Goal: Task Accomplishment & Management: Manage account settings

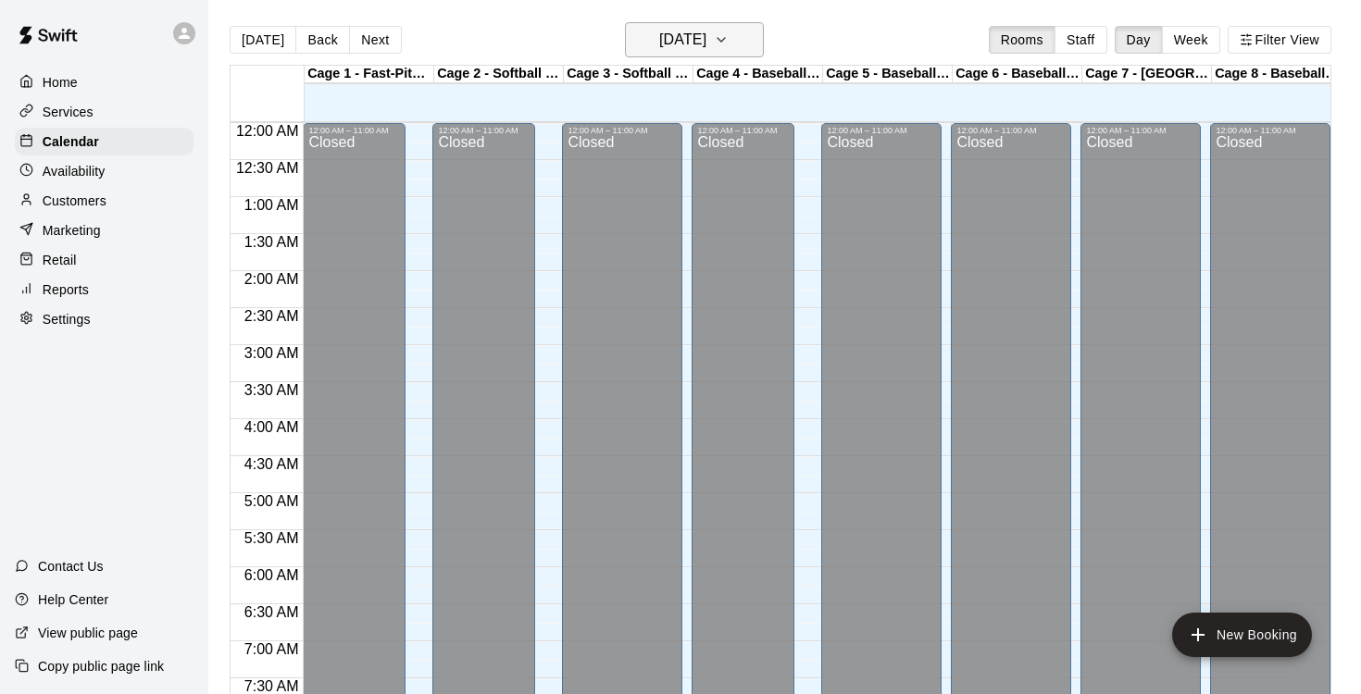
scroll to position [887, 0]
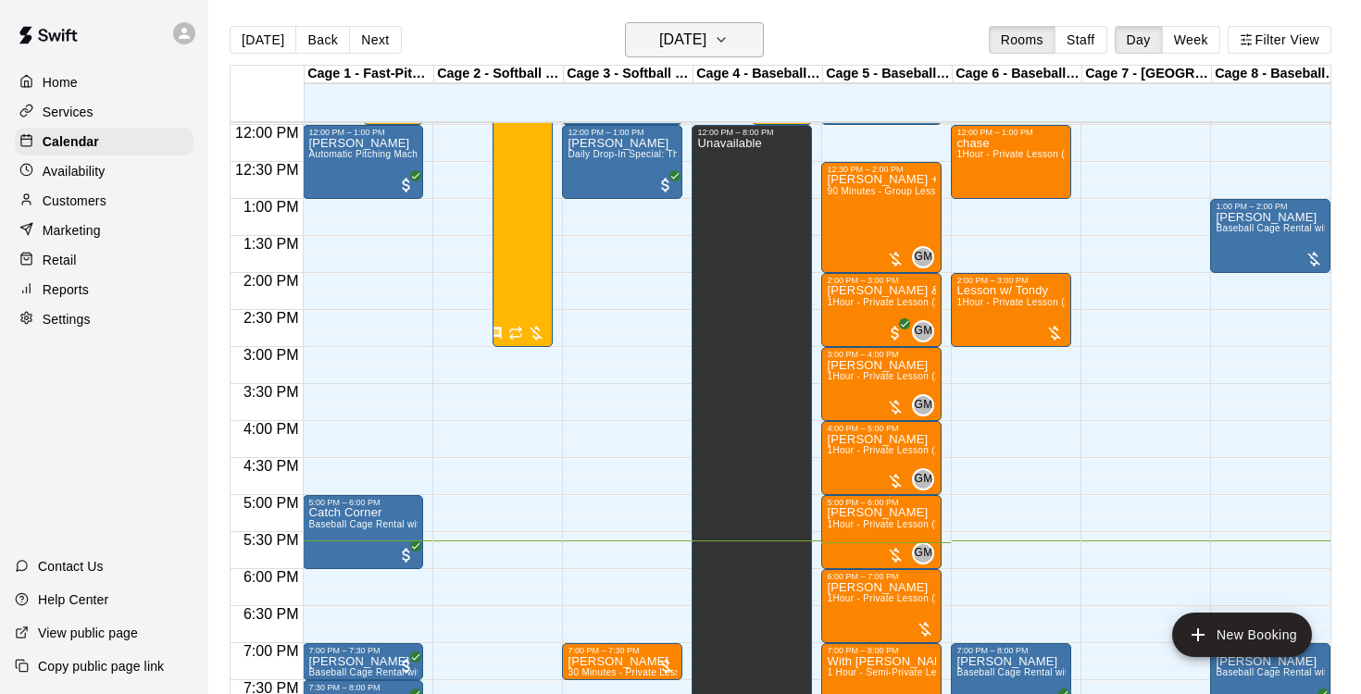
click at [728, 42] on icon "button" at bounding box center [721, 40] width 15 height 22
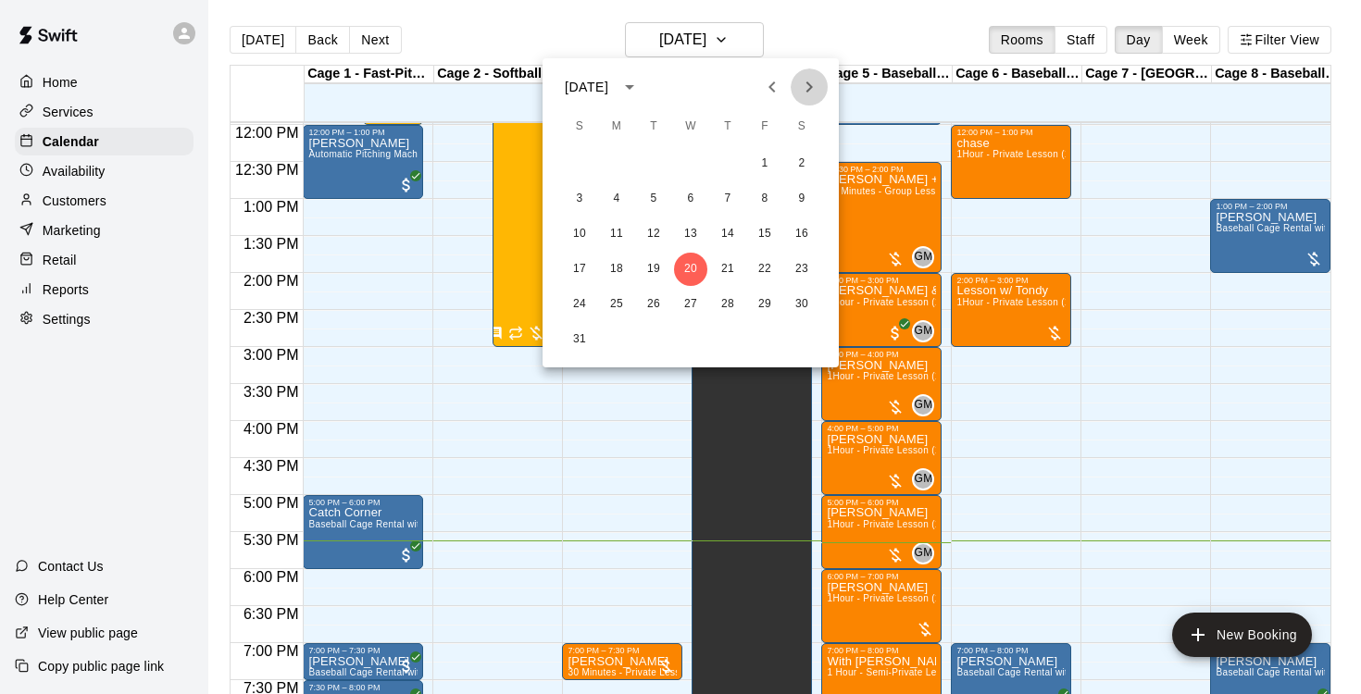
click at [811, 94] on icon "Next month" at bounding box center [809, 87] width 22 height 22
click at [889, 19] on div at bounding box center [680, 347] width 1361 height 694
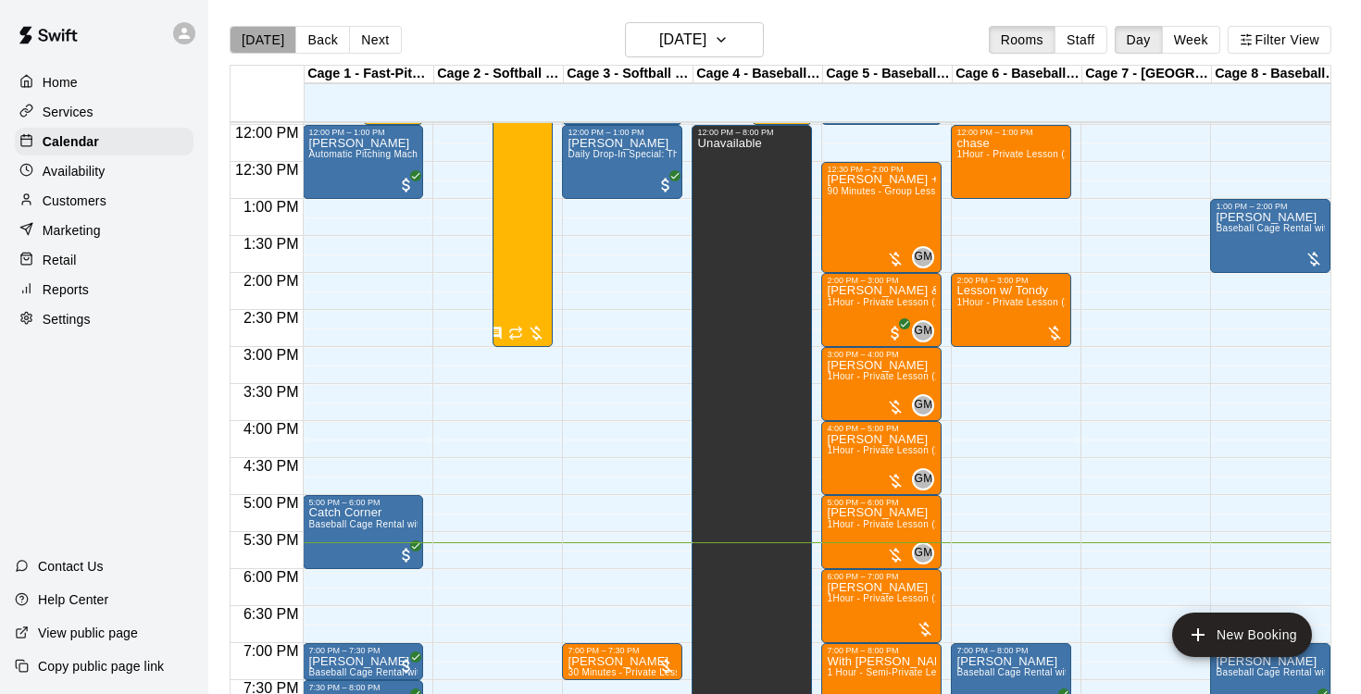
click at [267, 33] on button "[DATE]" at bounding box center [263, 40] width 67 height 28
click at [256, 43] on button "[DATE]" at bounding box center [263, 40] width 67 height 28
click at [728, 42] on icon "button" at bounding box center [721, 40] width 15 height 22
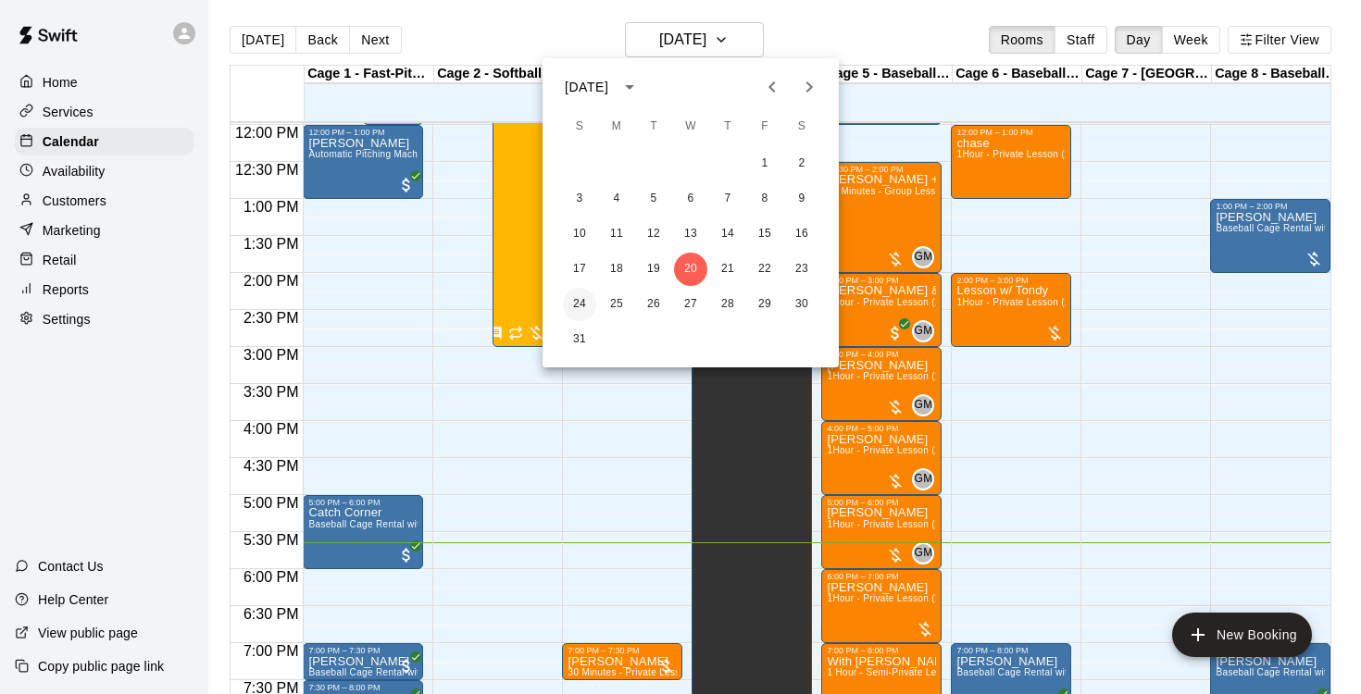
click at [578, 304] on button "24" at bounding box center [579, 304] width 33 height 33
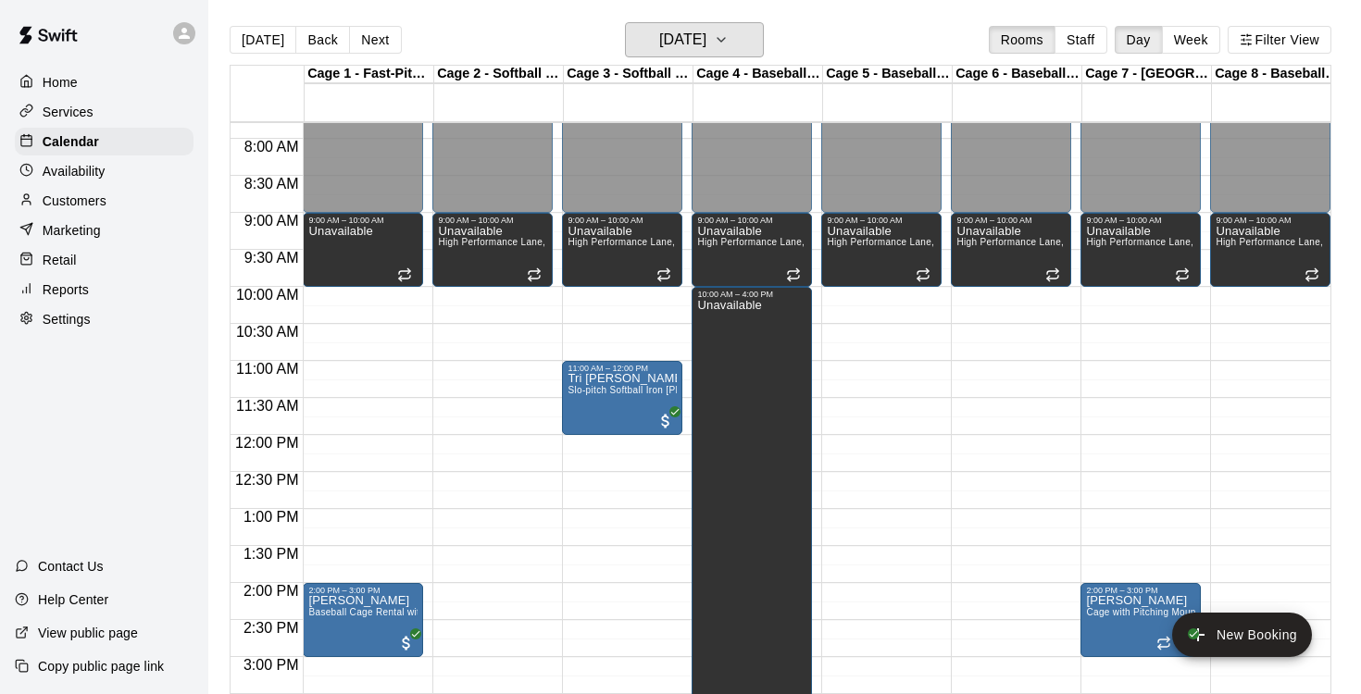
scroll to position [588, 0]
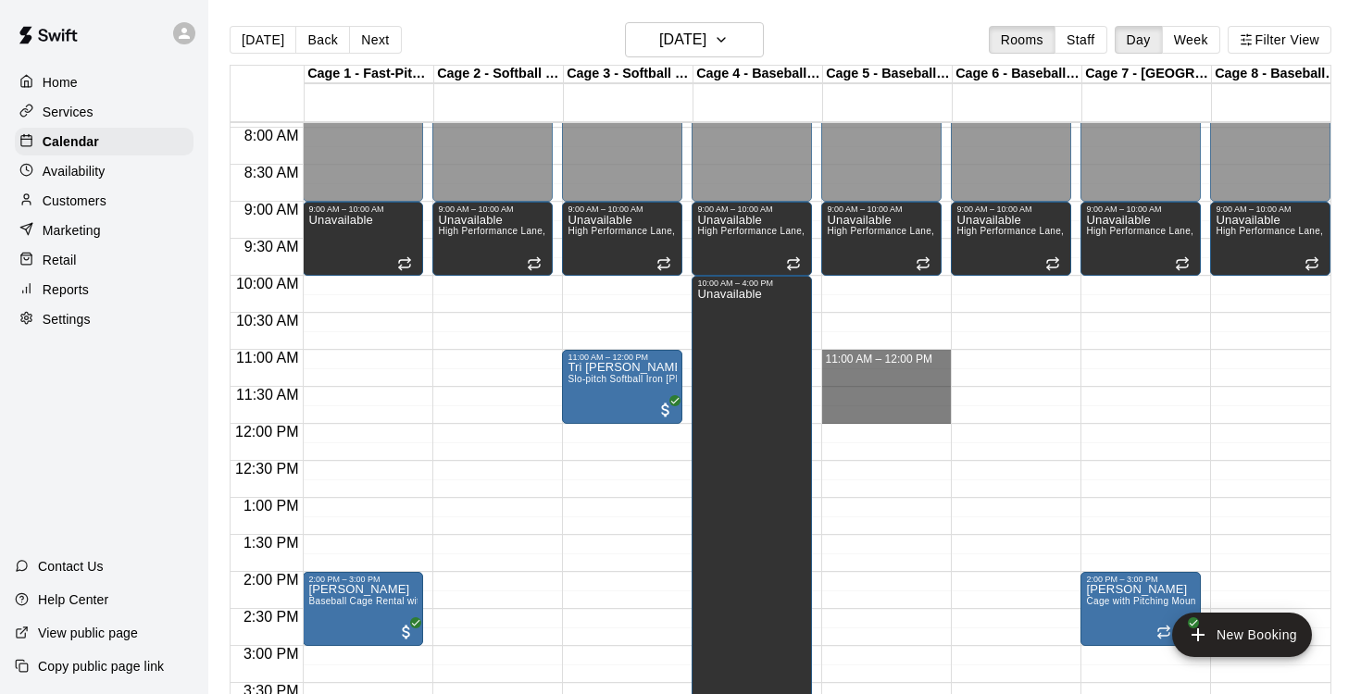
drag, startPoint x: 865, startPoint y: 355, endPoint x: 871, endPoint y: 409, distance: 54.0
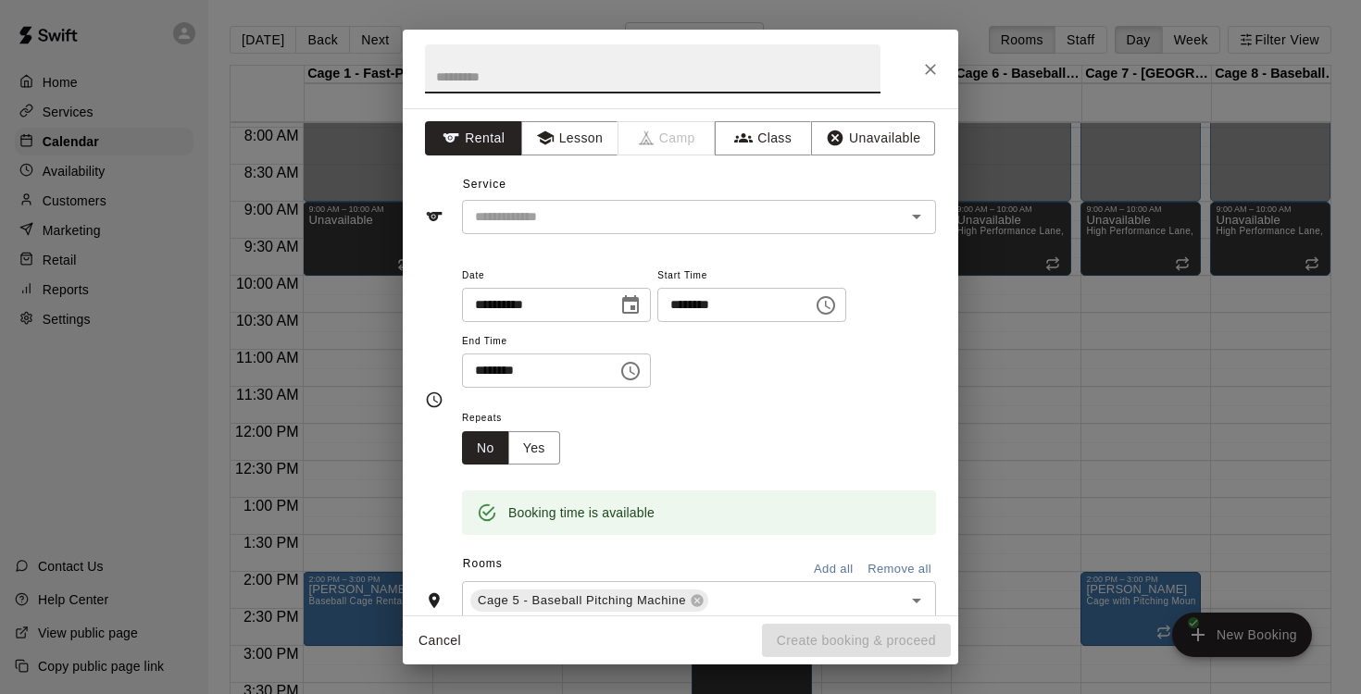
scroll to position [0, 0]
click at [914, 218] on icon "Open" at bounding box center [916, 219] width 9 height 5
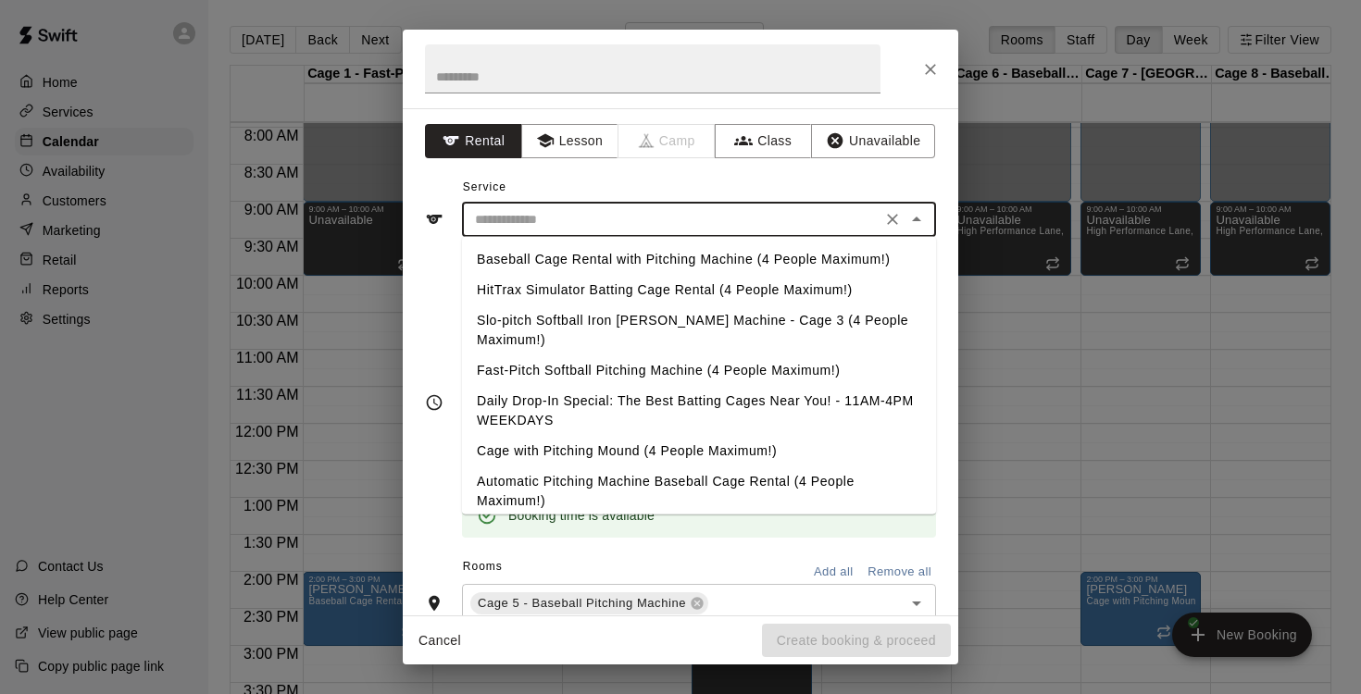
click at [850, 263] on li "Baseball Cage Rental with Pitching Machine (4 People Maximum!)" at bounding box center [699, 259] width 474 height 31
type input "**********"
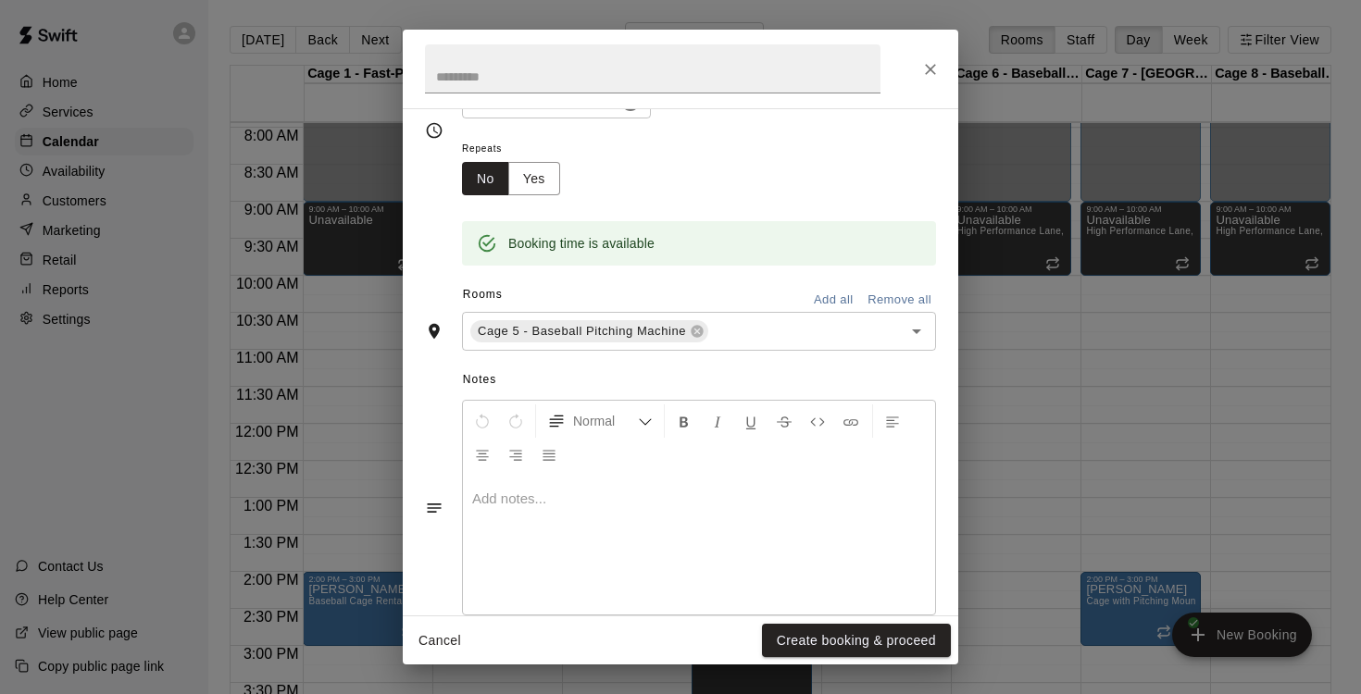
scroll to position [306, 0]
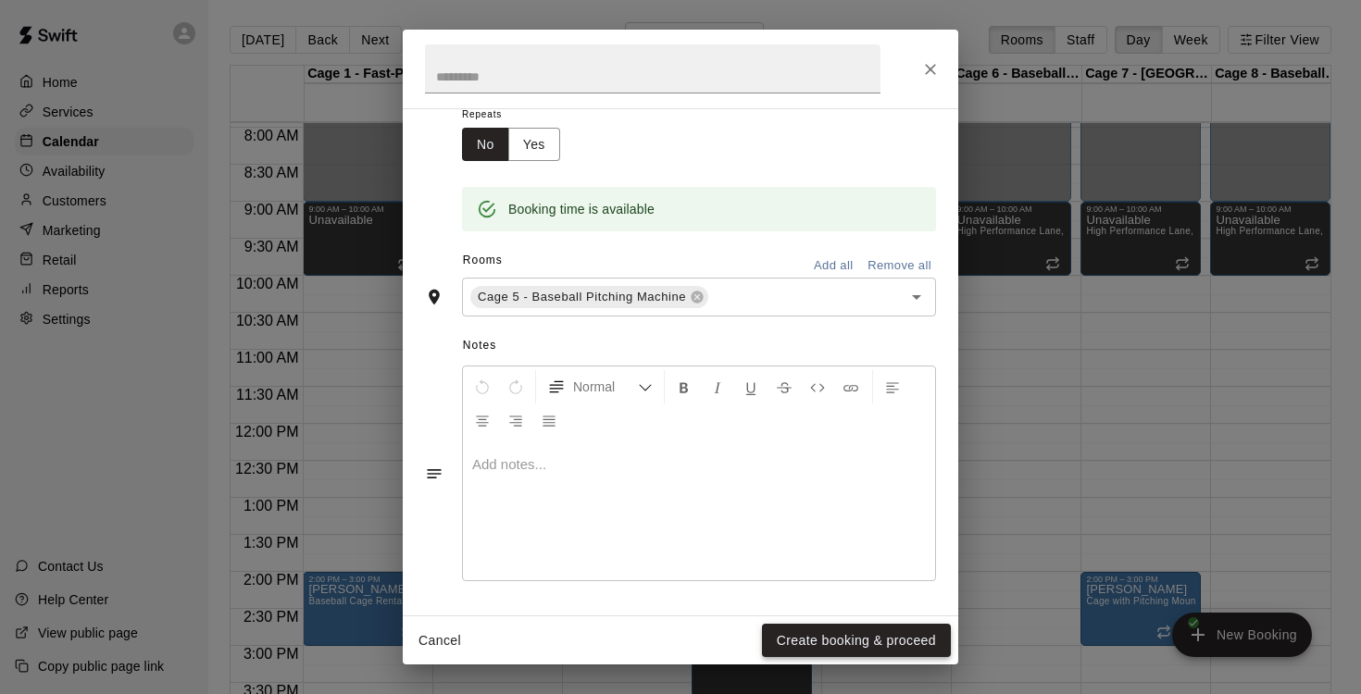
click at [841, 639] on button "Create booking & proceed" at bounding box center [856, 641] width 189 height 34
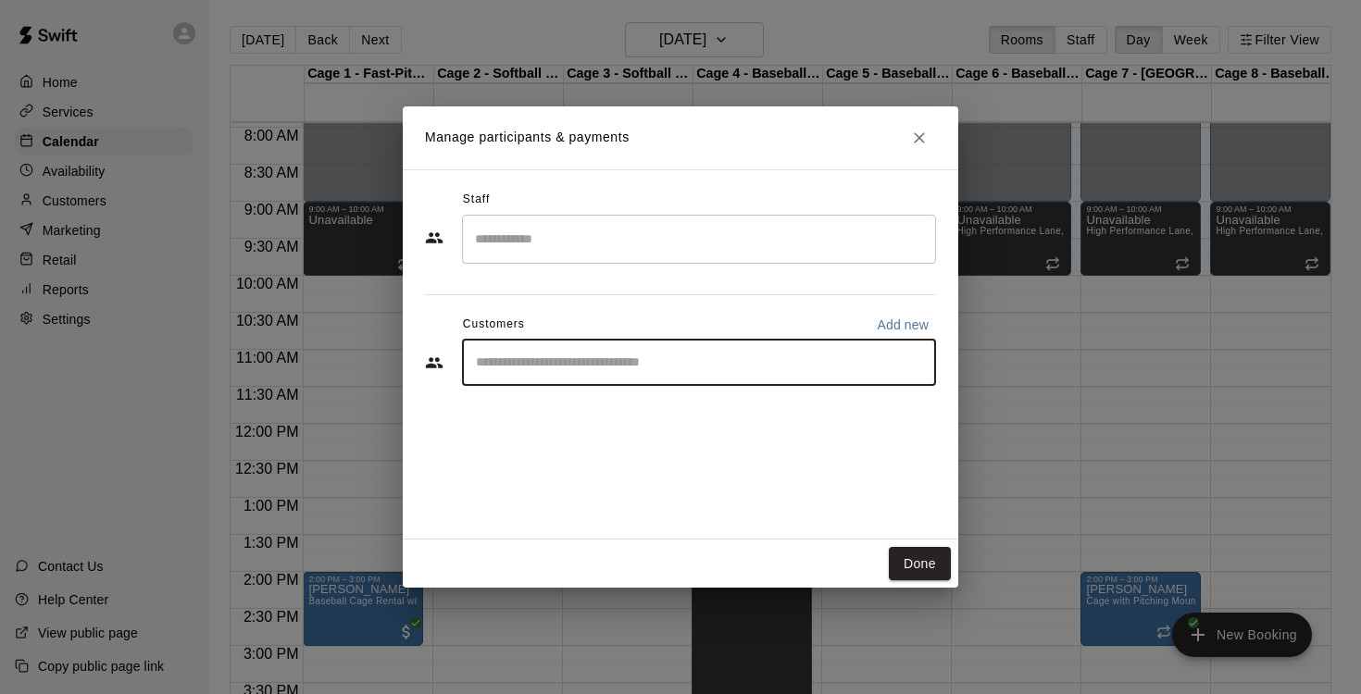
click at [624, 356] on input "Start typing to search customers..." at bounding box center [698, 363] width 457 height 19
type input "*****"
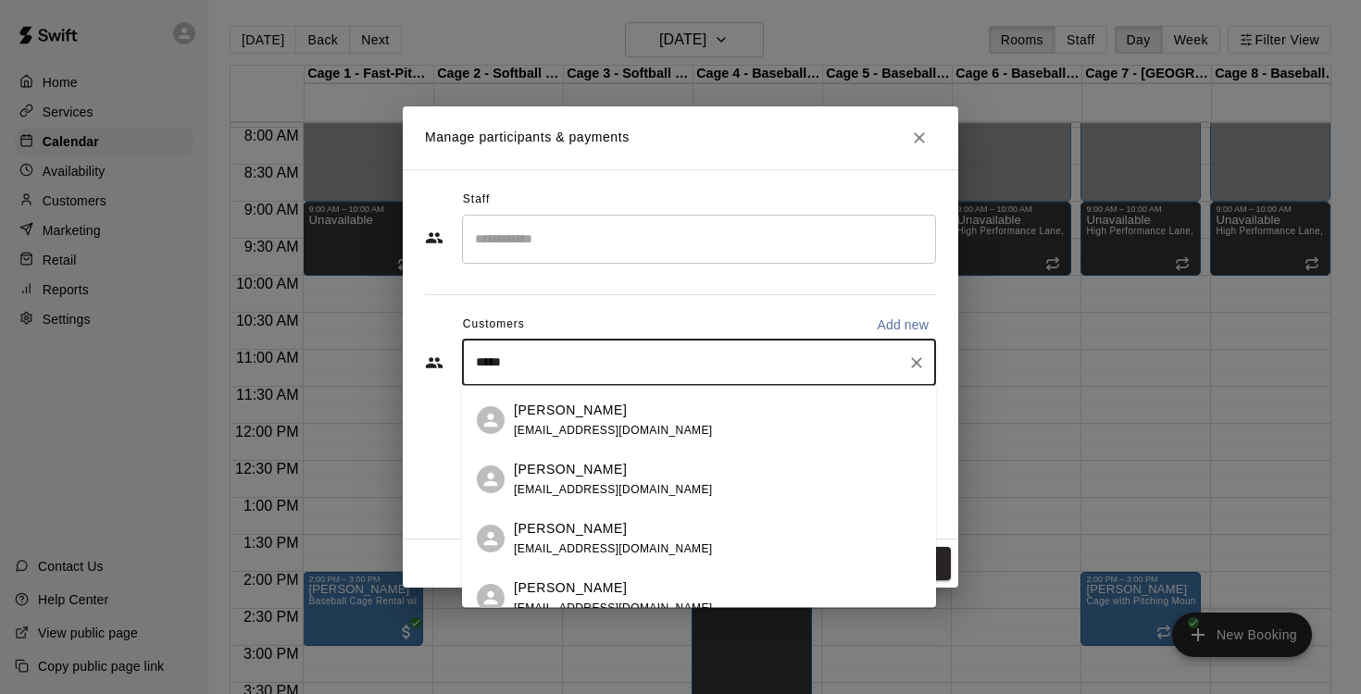
scroll to position [286, 0]
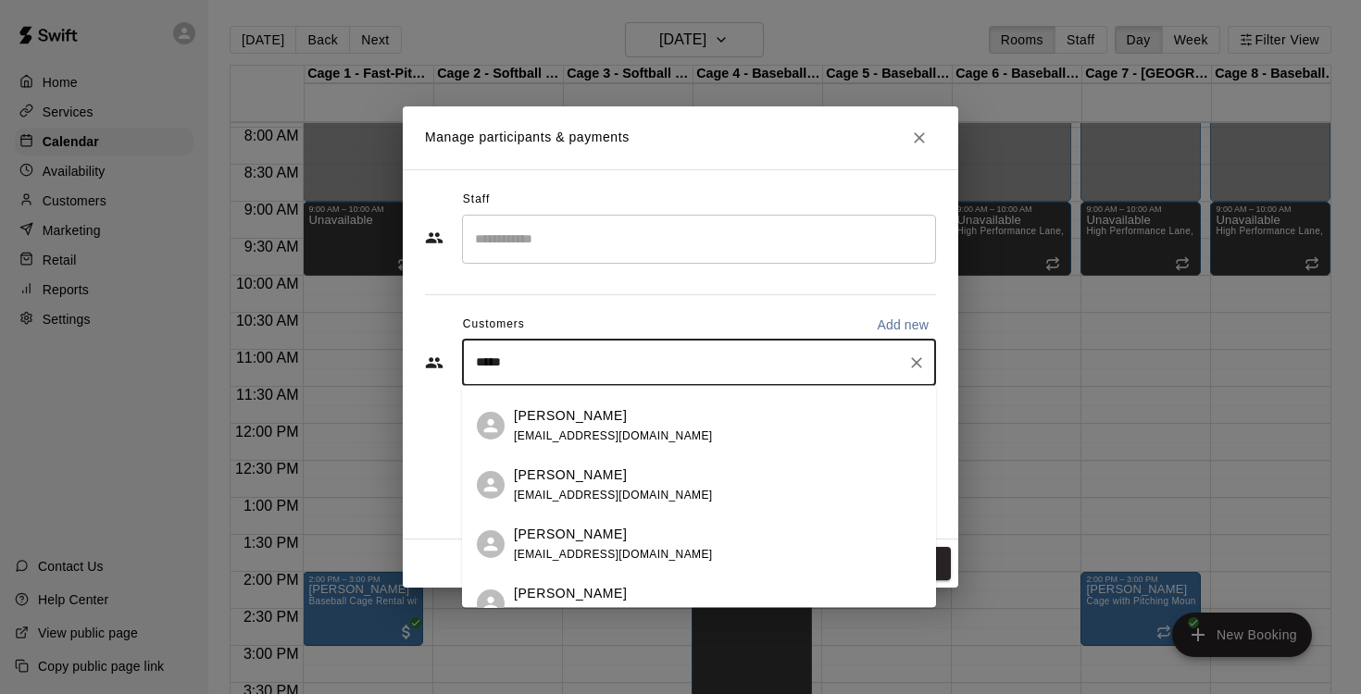
click at [598, 483] on div "[PERSON_NAME] [EMAIL_ADDRESS][DOMAIN_NAME]" at bounding box center [613, 485] width 199 height 40
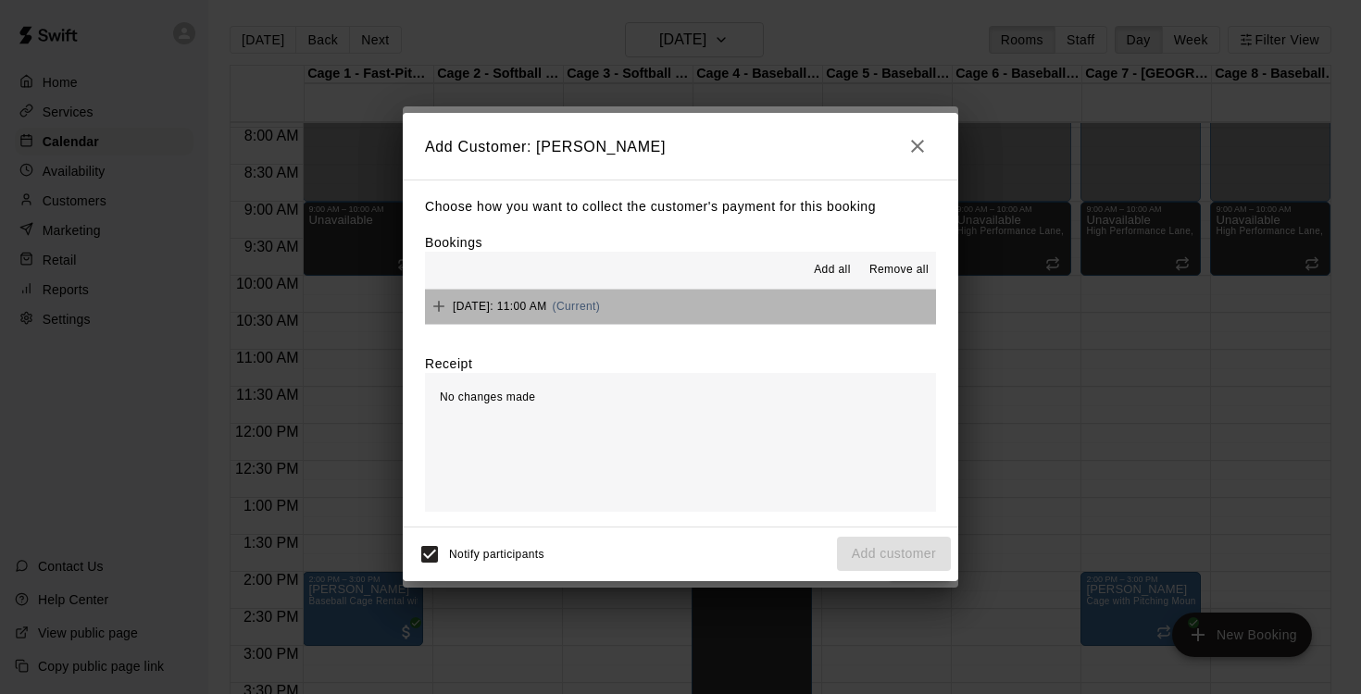
click at [601, 307] on span "(Current)" at bounding box center [577, 306] width 48 height 13
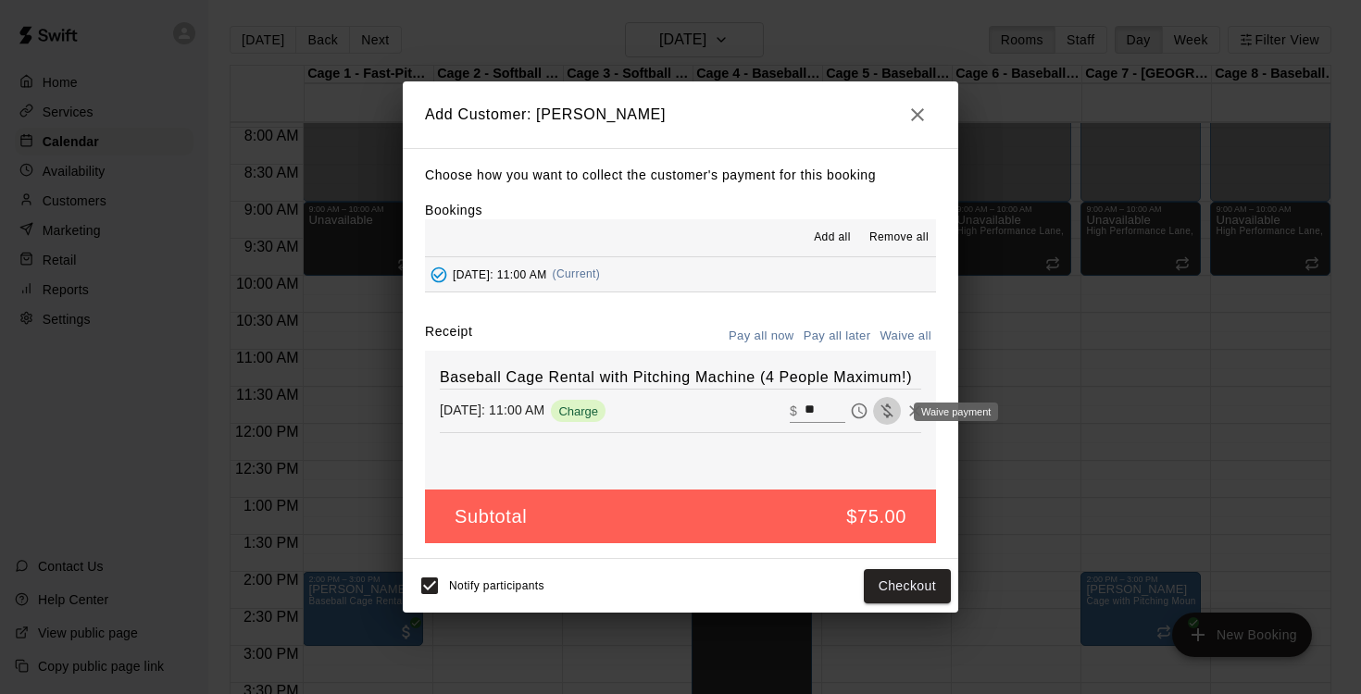
click at [889, 415] on icon "Waive payment" at bounding box center [886, 411] width 12 height 14
type input "*"
click at [877, 594] on button "Add customer" at bounding box center [894, 586] width 114 height 34
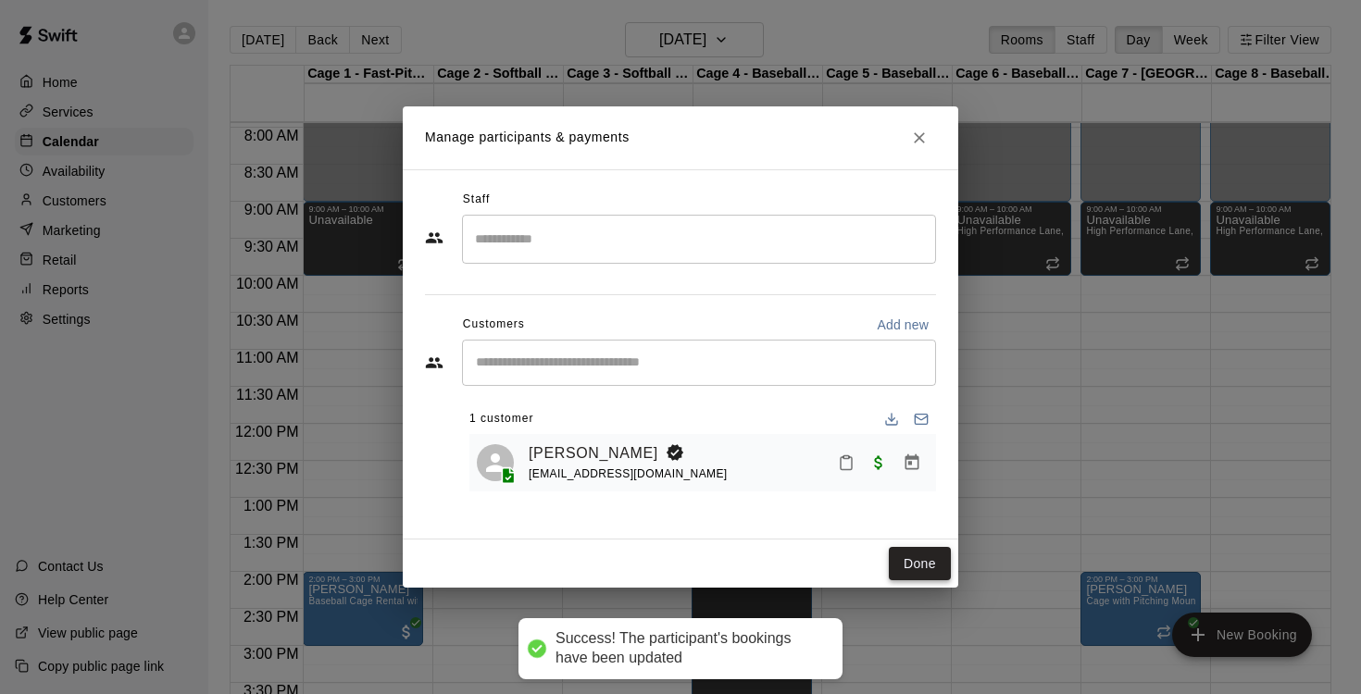
click at [930, 558] on button "Done" at bounding box center [920, 564] width 62 height 34
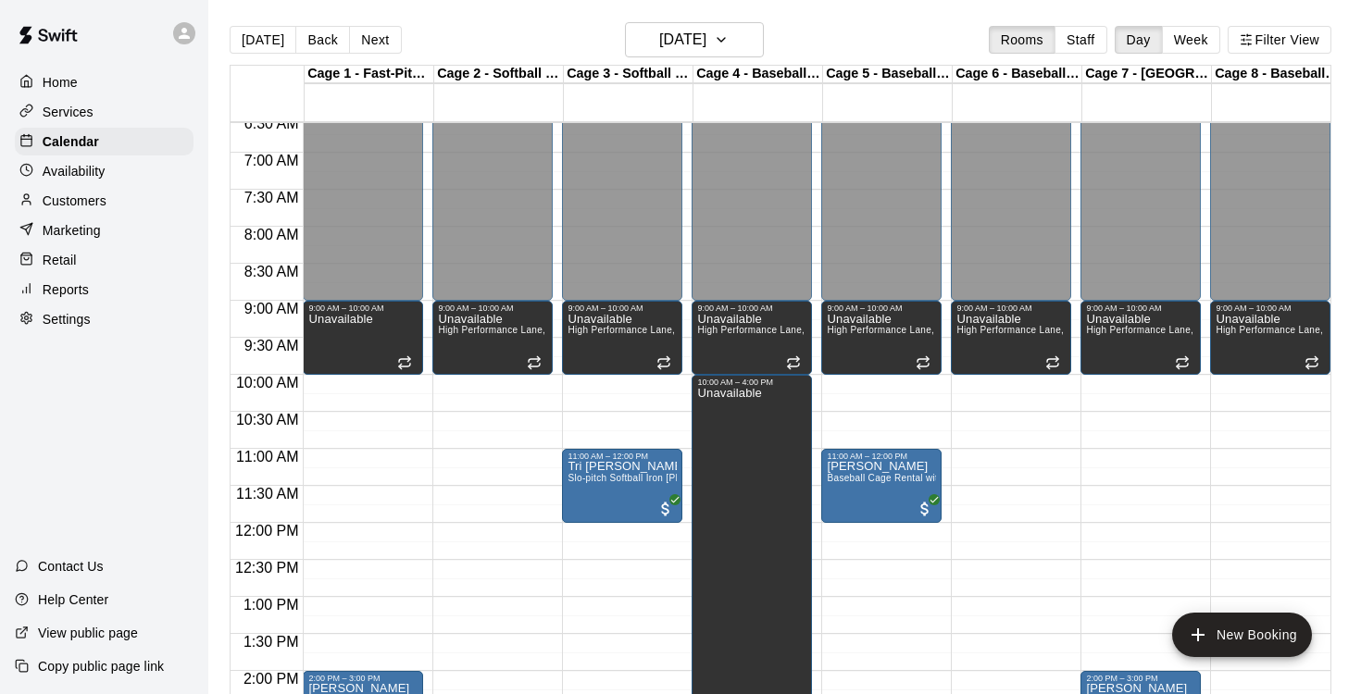
scroll to position [488, 0]
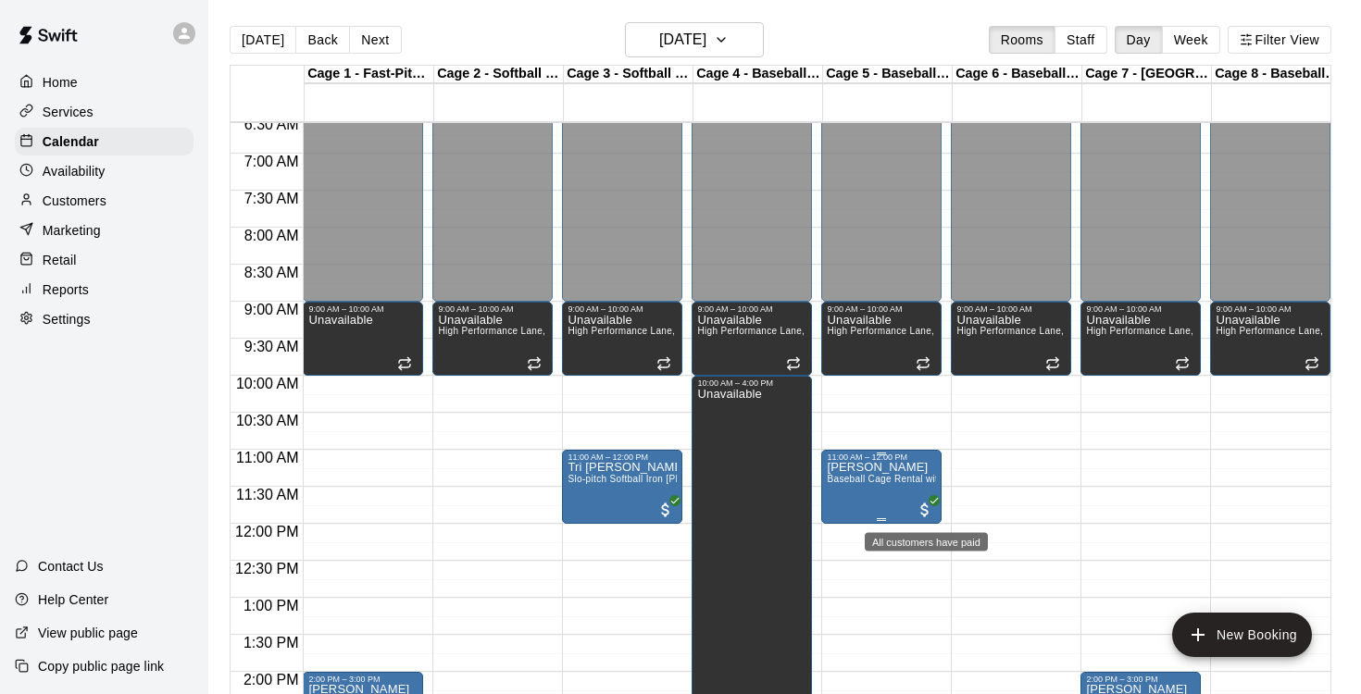
click at [929, 515] on span "All customers have paid" at bounding box center [924, 510] width 19 height 19
click at [935, 517] on icon "edit" at bounding box center [934, 519] width 17 height 17
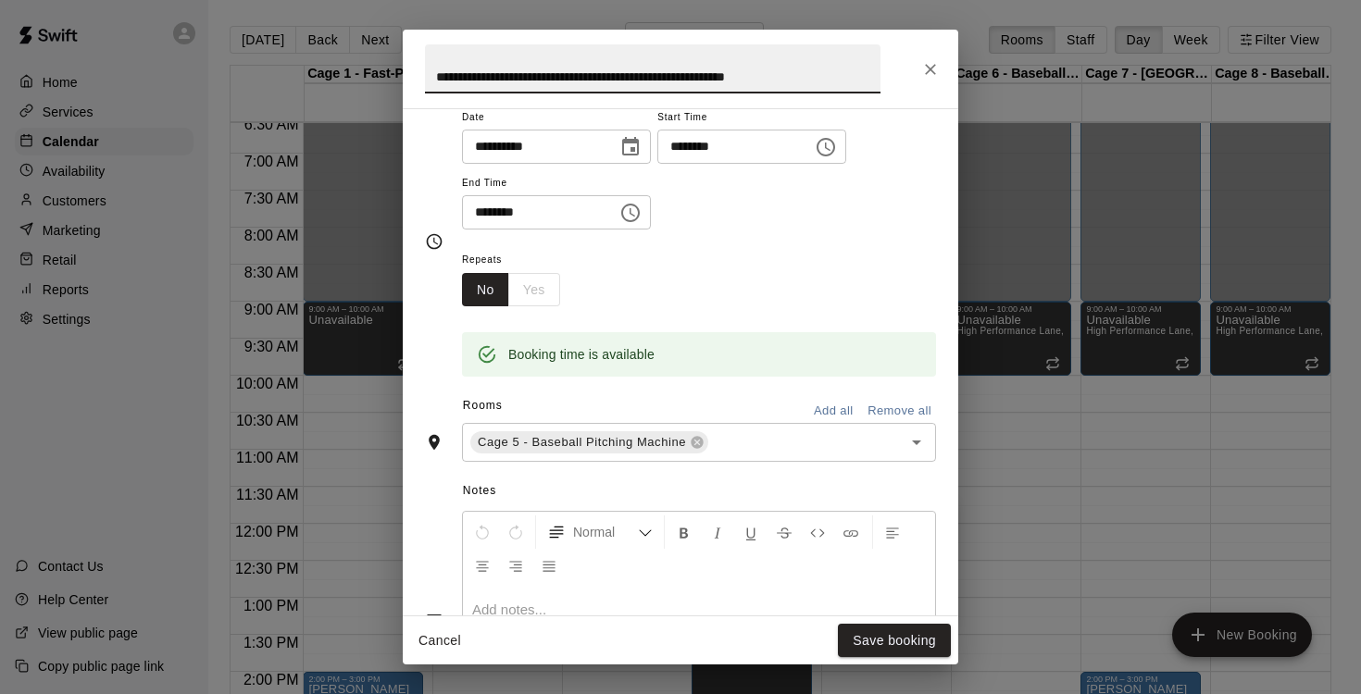
scroll to position [0, 0]
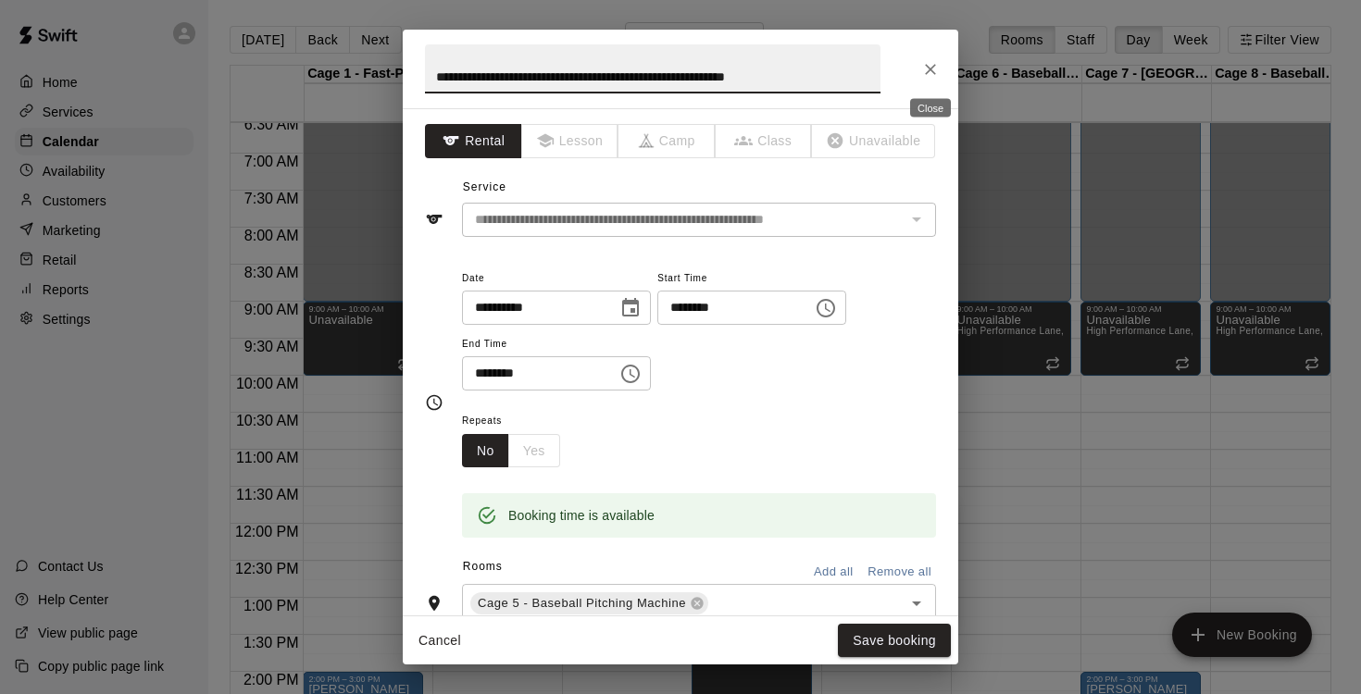
click at [932, 69] on icon "Close" at bounding box center [930, 69] width 11 height 11
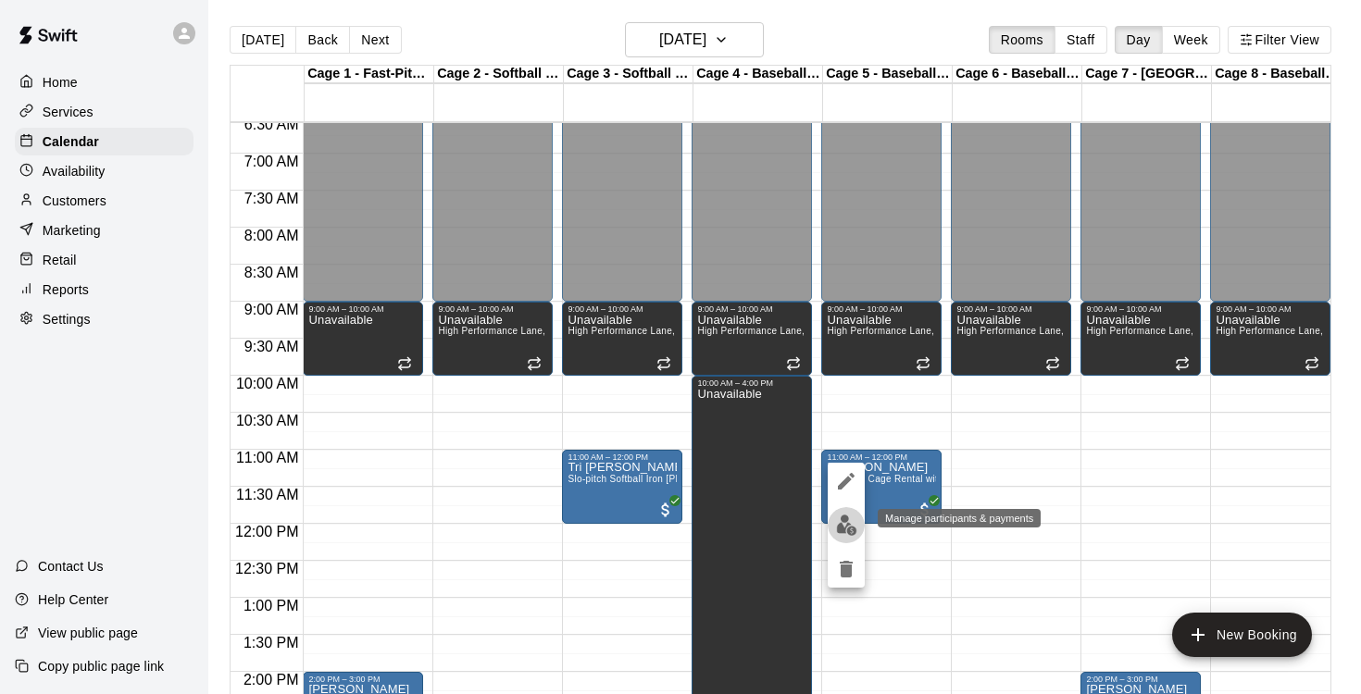
click at [849, 524] on img "edit" at bounding box center [846, 525] width 21 height 21
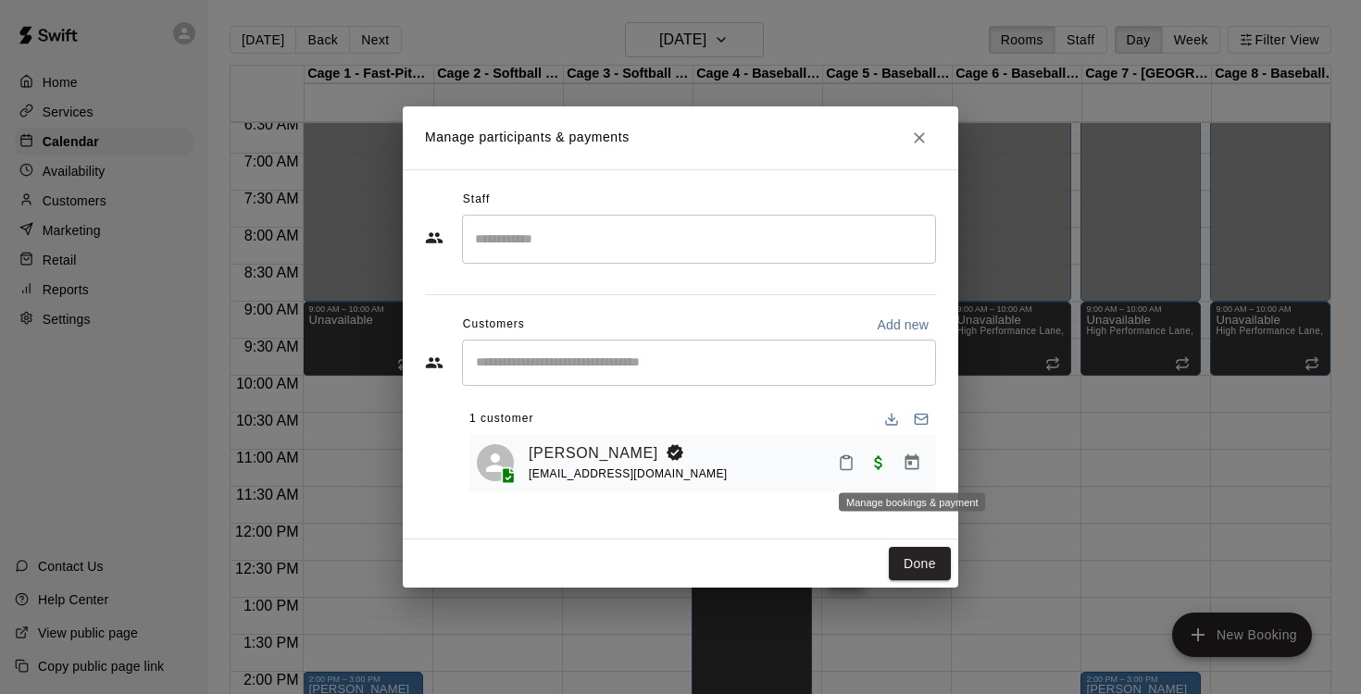
click at [913, 466] on icon "Manage bookings & payment" at bounding box center [911, 463] width 19 height 19
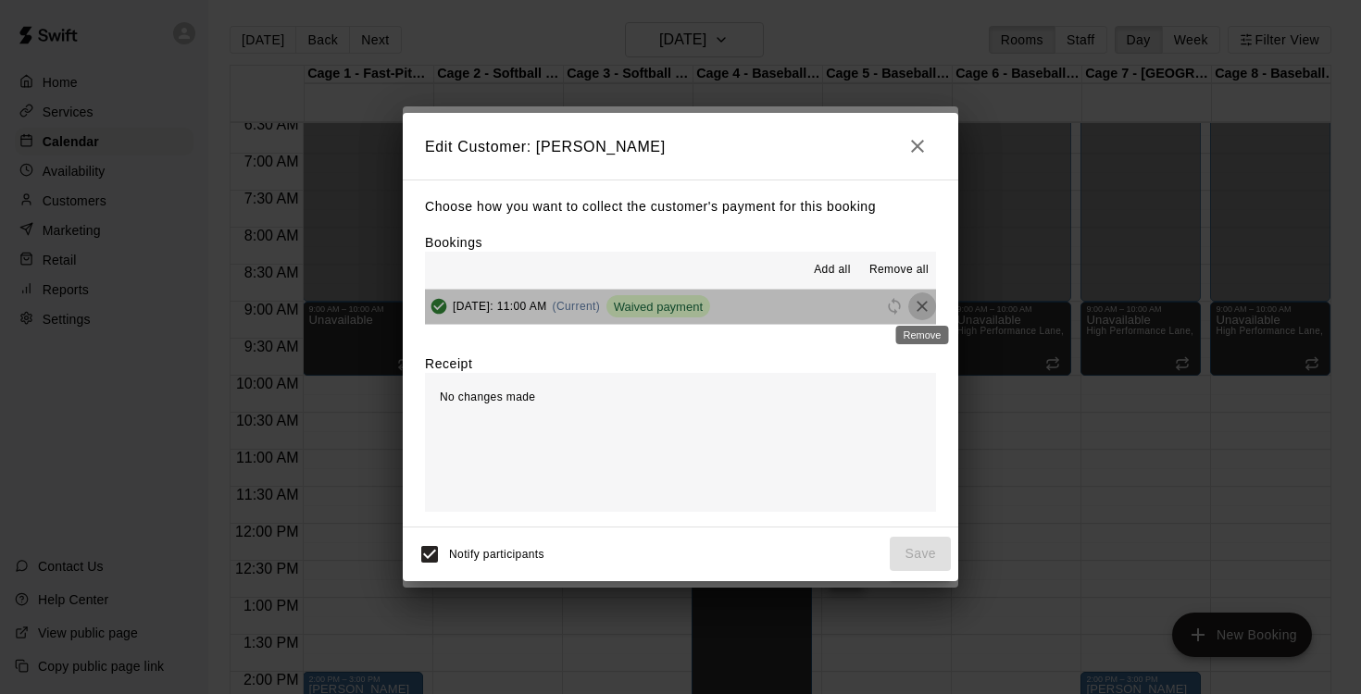
click at [923, 306] on icon "Remove" at bounding box center [921, 306] width 11 height 11
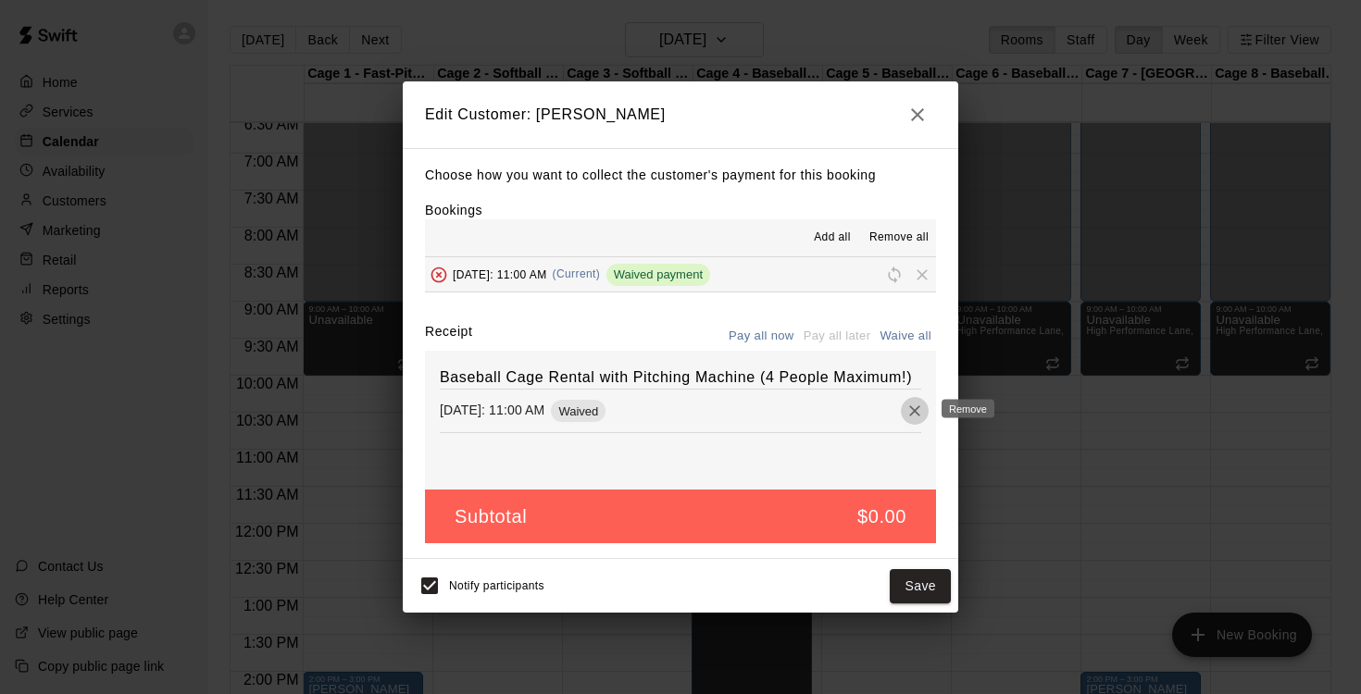
click at [910, 411] on icon "Remove" at bounding box center [914, 411] width 19 height 19
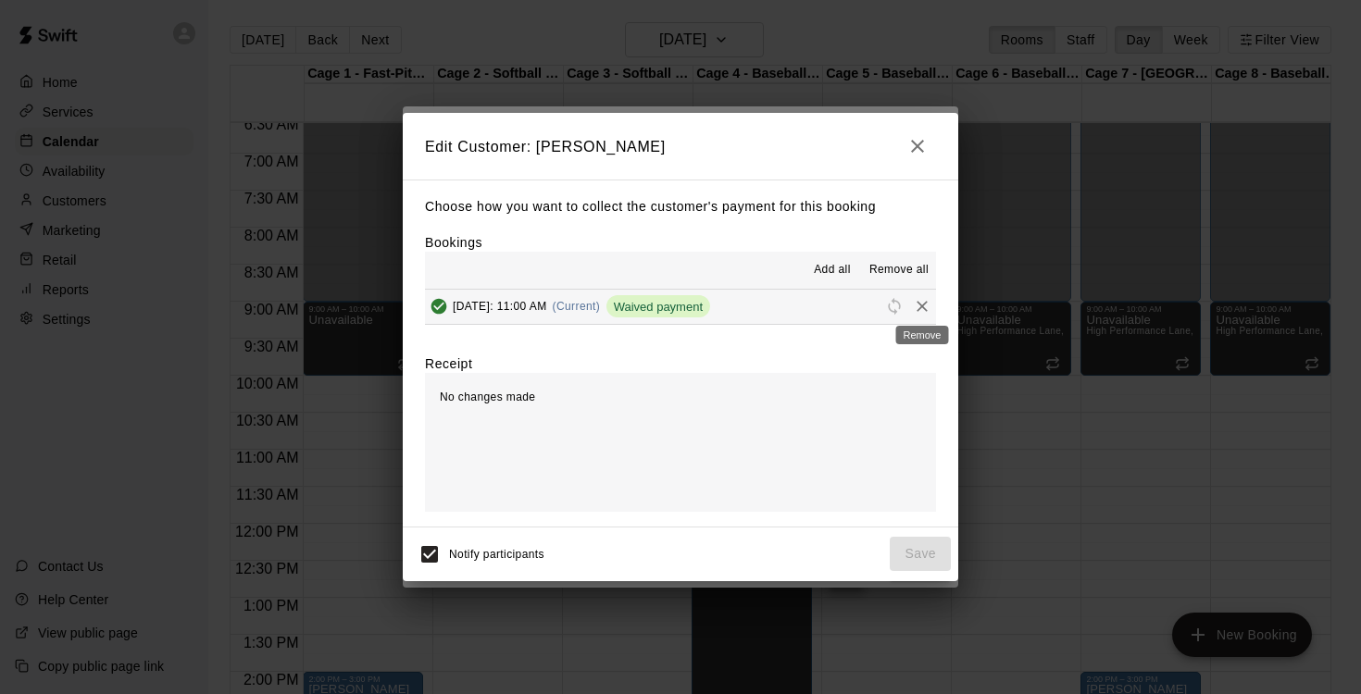
click at [922, 305] on icon "Remove" at bounding box center [921, 306] width 11 height 11
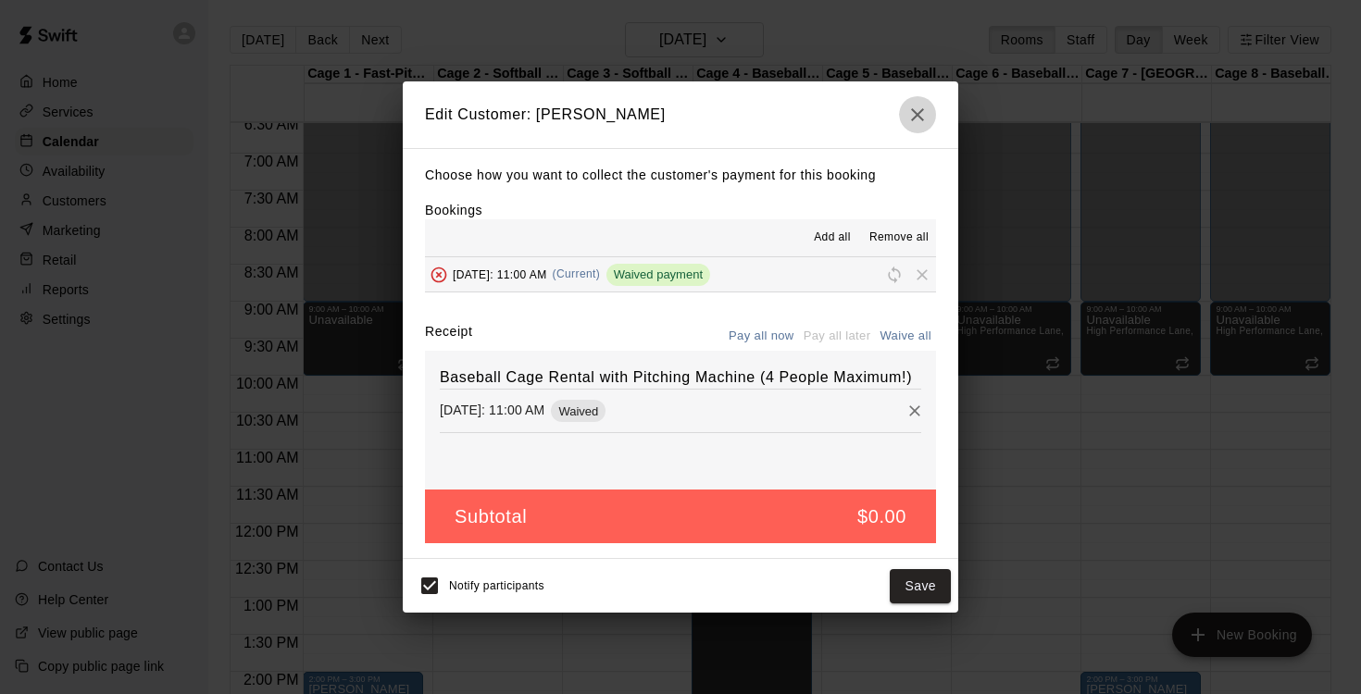
click at [913, 113] on icon "button" at bounding box center [917, 115] width 22 height 22
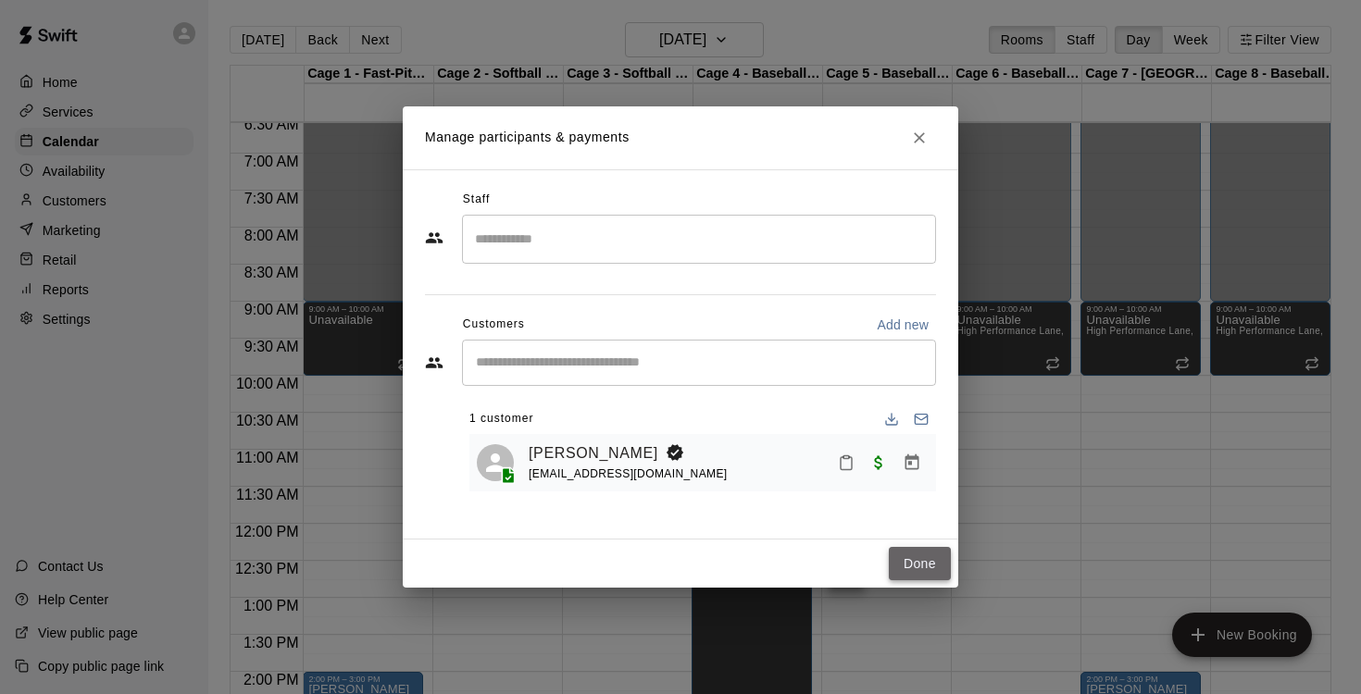
click at [916, 565] on button "Done" at bounding box center [920, 564] width 62 height 34
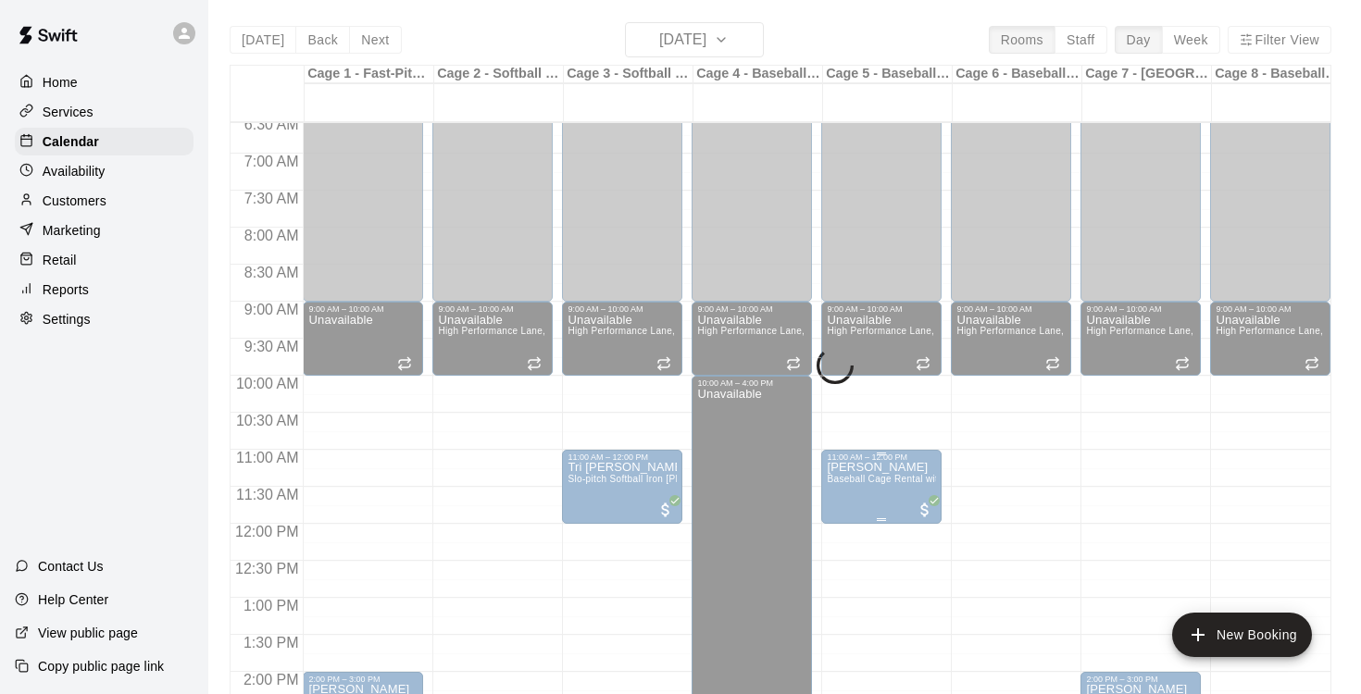
click at [901, 481] on span "Baseball Cage Rental with Pitching Machine (4 People Maximum!)" at bounding box center [972, 479] width 292 height 10
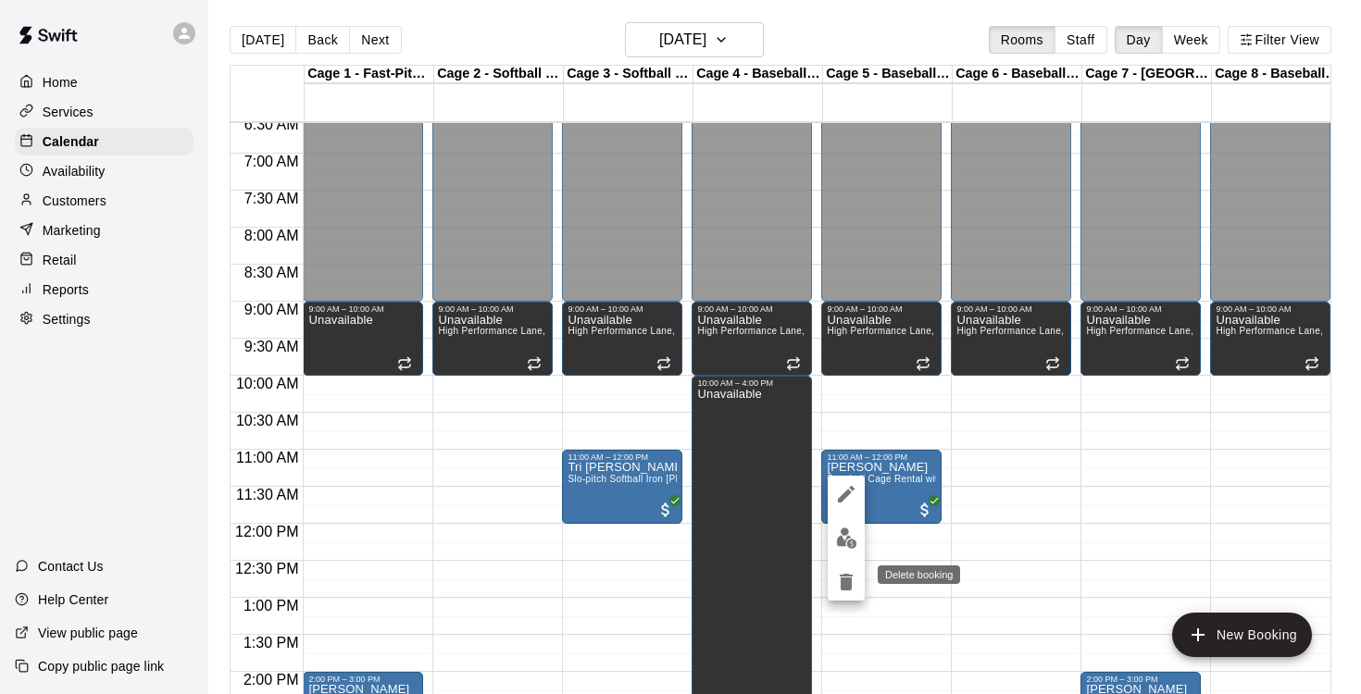
click at [849, 581] on icon "delete" at bounding box center [845, 582] width 13 height 17
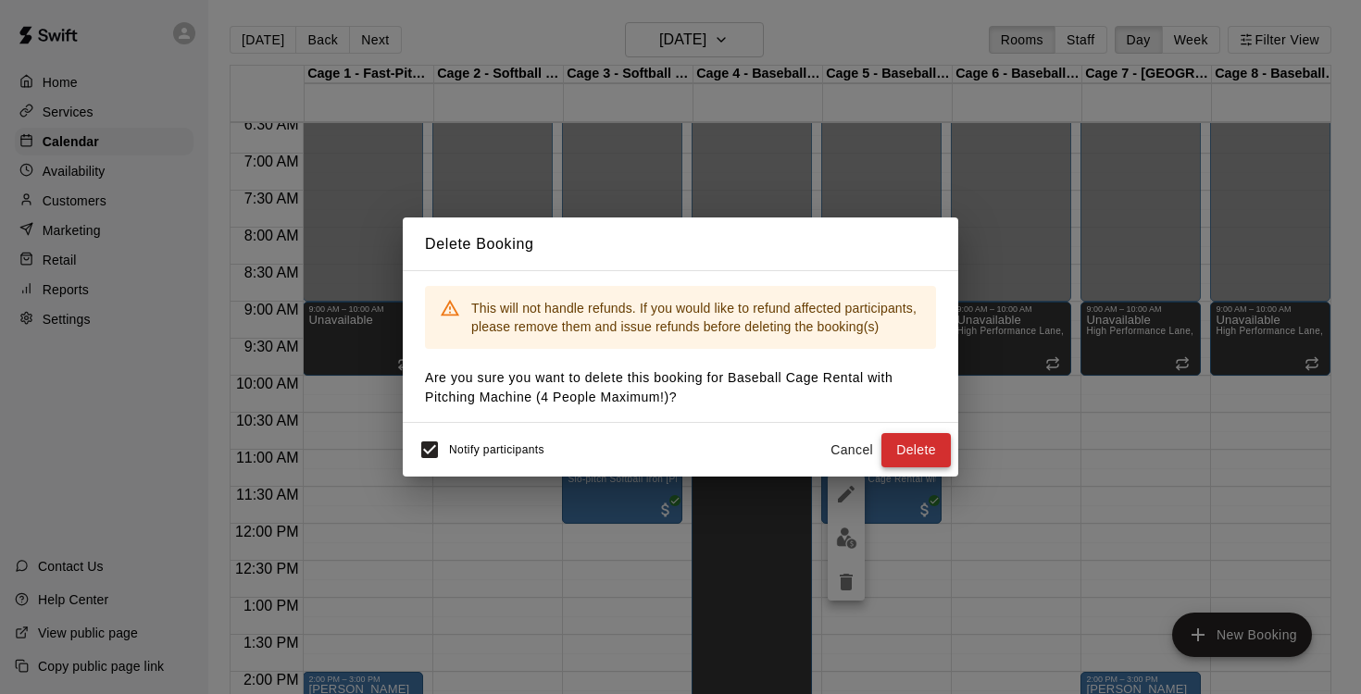
click at [922, 459] on button "Delete" at bounding box center [915, 450] width 69 height 34
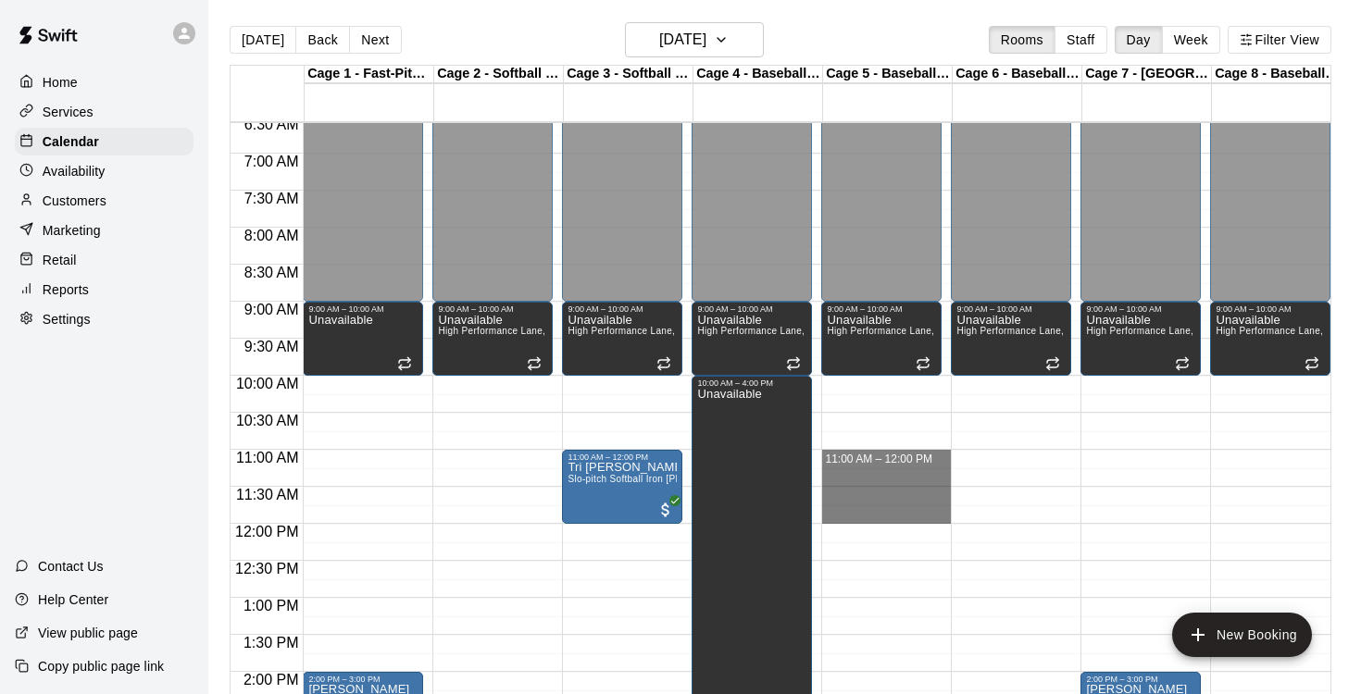
drag, startPoint x: 890, startPoint y: 454, endPoint x: 893, endPoint y: 520, distance: 66.7
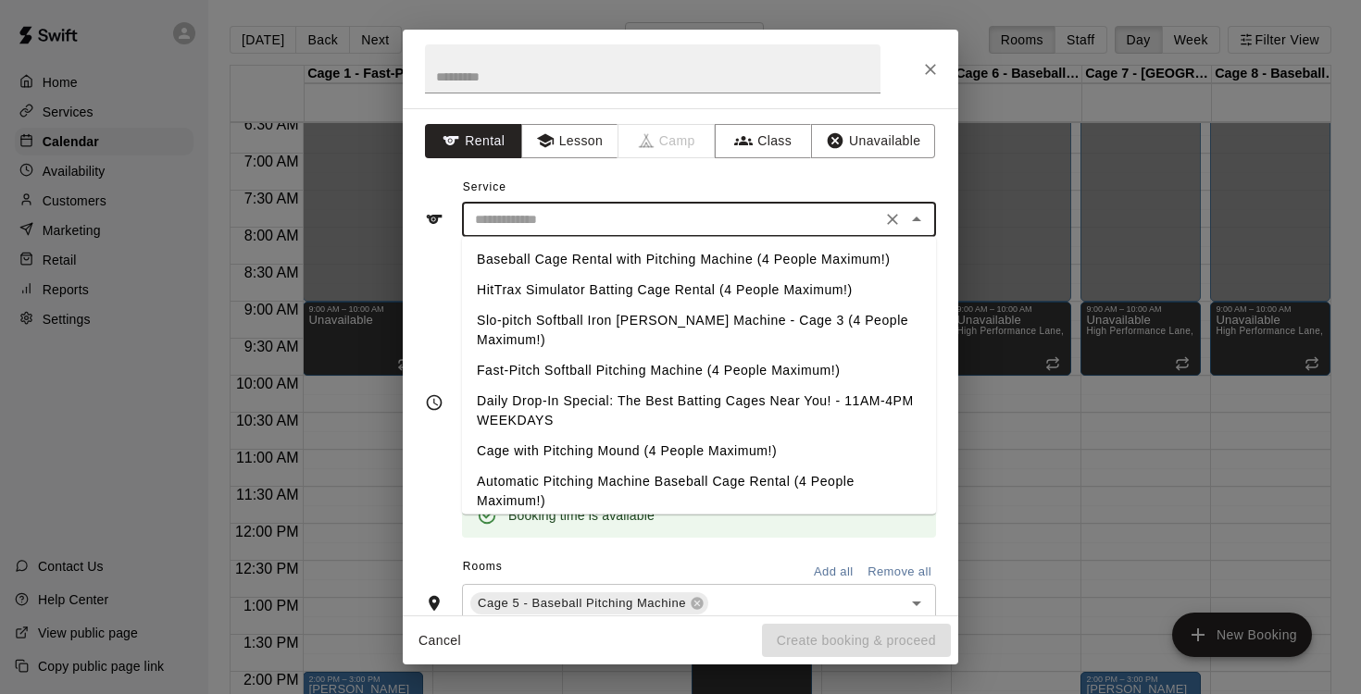
click at [568, 221] on input "text" at bounding box center [671, 219] width 408 height 23
click at [564, 259] on li "Baseball Cage Rental with Pitching Machine (4 People Maximum!)" at bounding box center [699, 259] width 474 height 31
type input "**********"
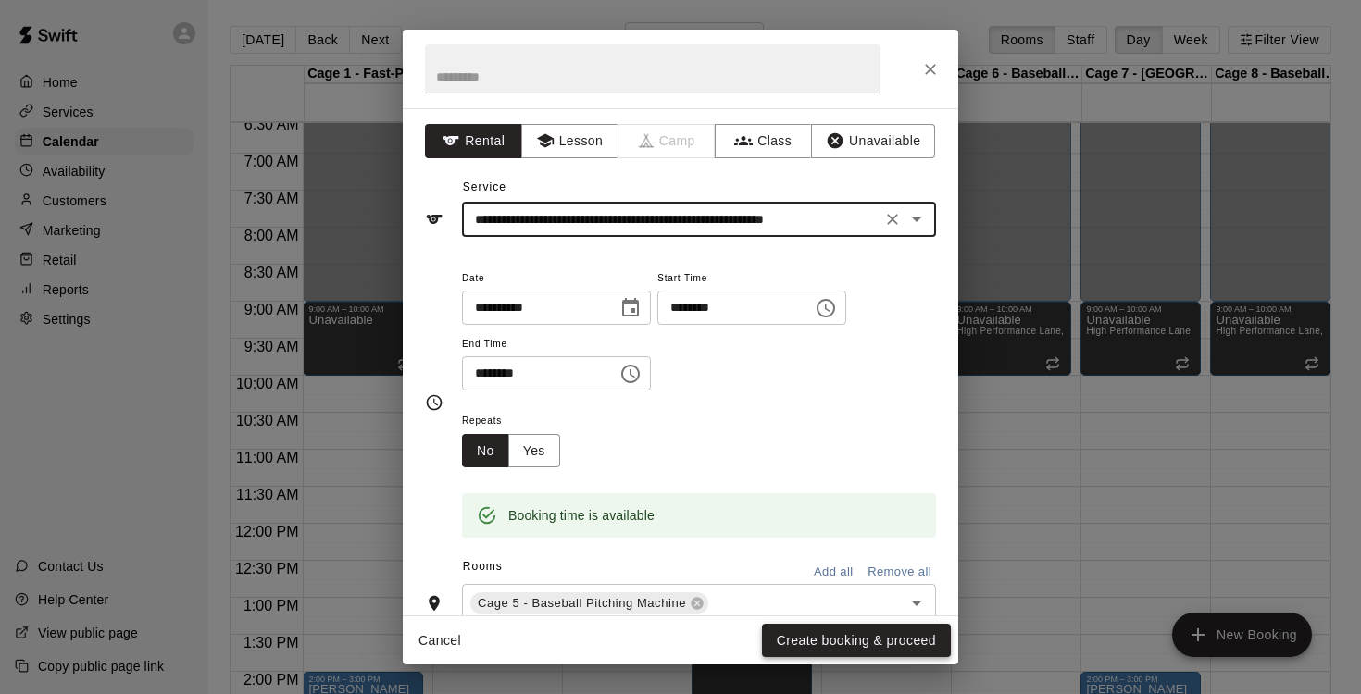
click at [850, 637] on button "Create booking & proceed" at bounding box center [856, 641] width 189 height 34
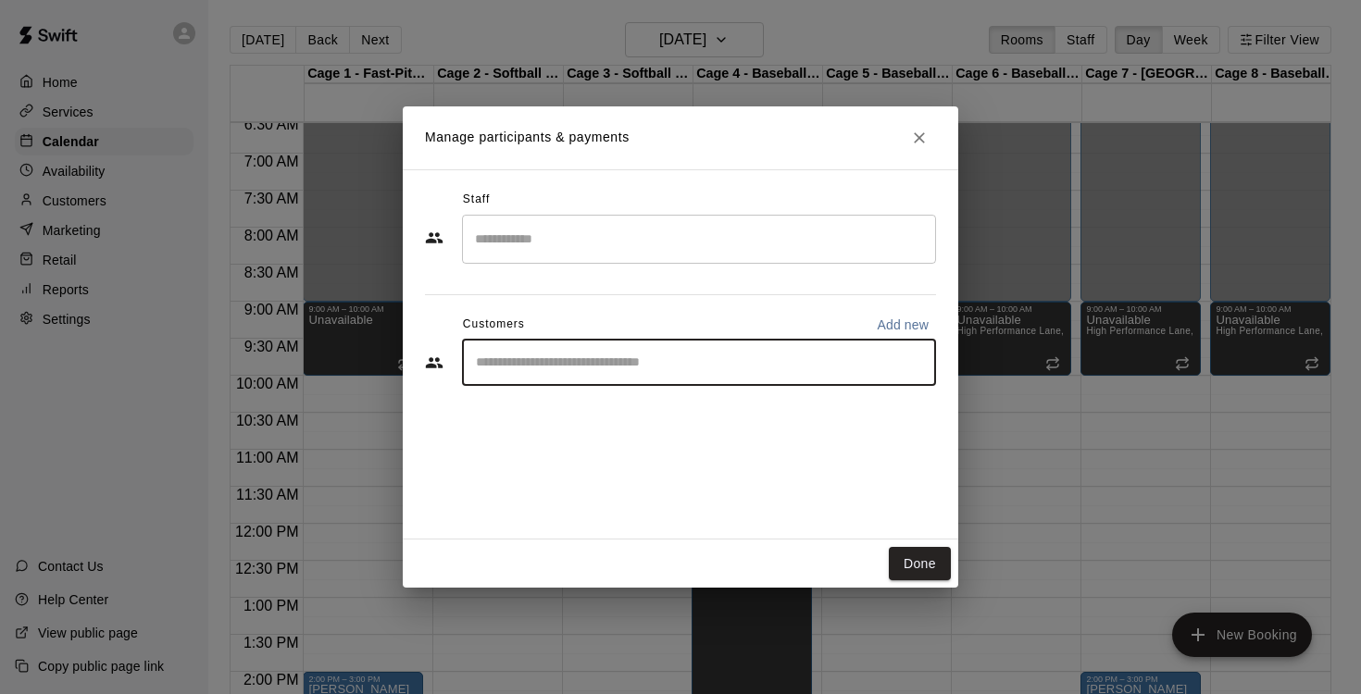
click at [715, 359] on input "Start typing to search customers..." at bounding box center [698, 363] width 457 height 19
type input "********"
click at [648, 412] on div "[PERSON_NAME] [EMAIL_ADDRESS][DOMAIN_NAME]" at bounding box center [717, 415] width 407 height 40
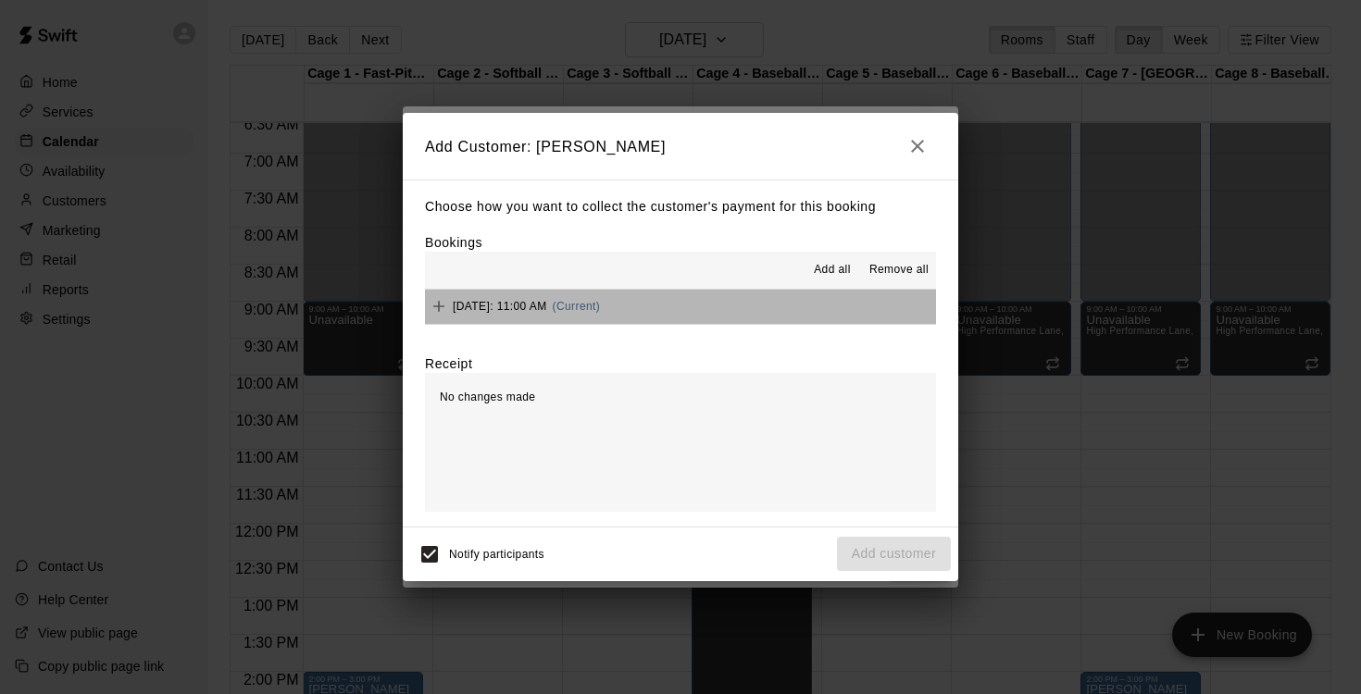
click at [547, 312] on span "[DATE]: 11:00 AM" at bounding box center [500, 306] width 94 height 13
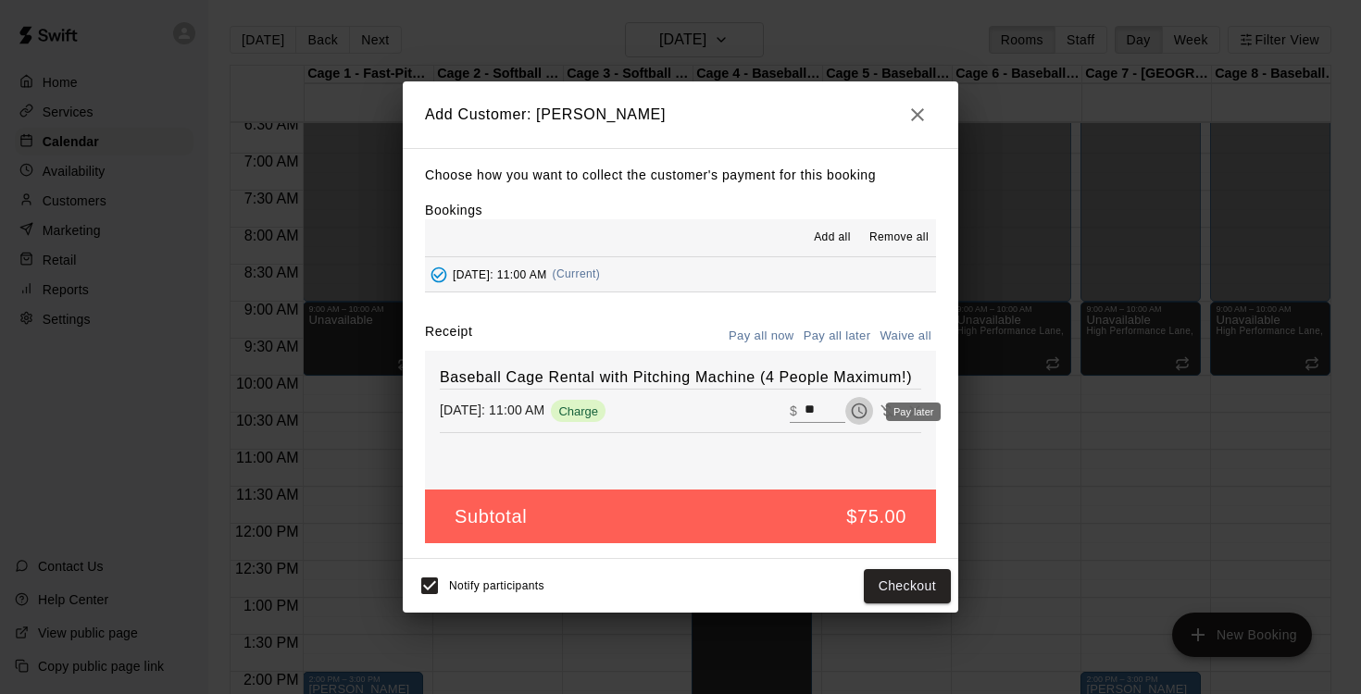
click at [859, 414] on icon "Pay later" at bounding box center [859, 411] width 19 height 19
click at [896, 587] on button "Add customer" at bounding box center [894, 586] width 114 height 34
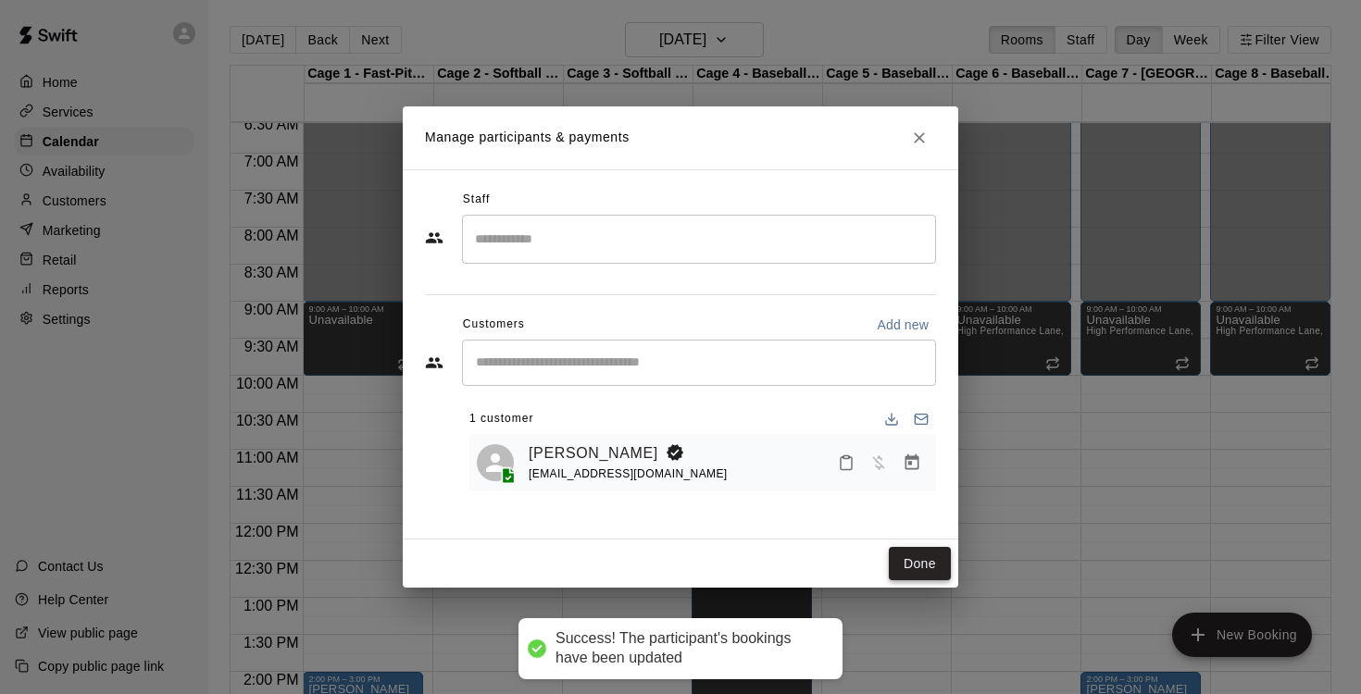
click at [912, 569] on button "Done" at bounding box center [920, 564] width 62 height 34
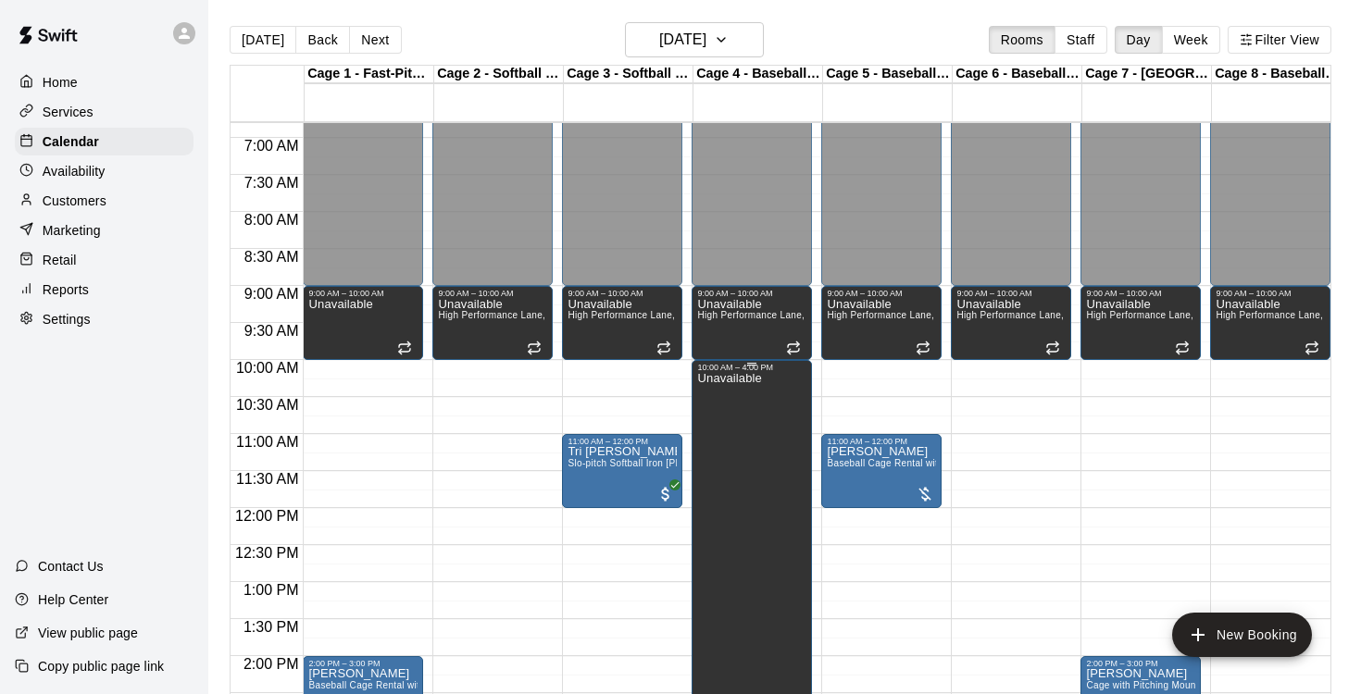
scroll to position [37, 0]
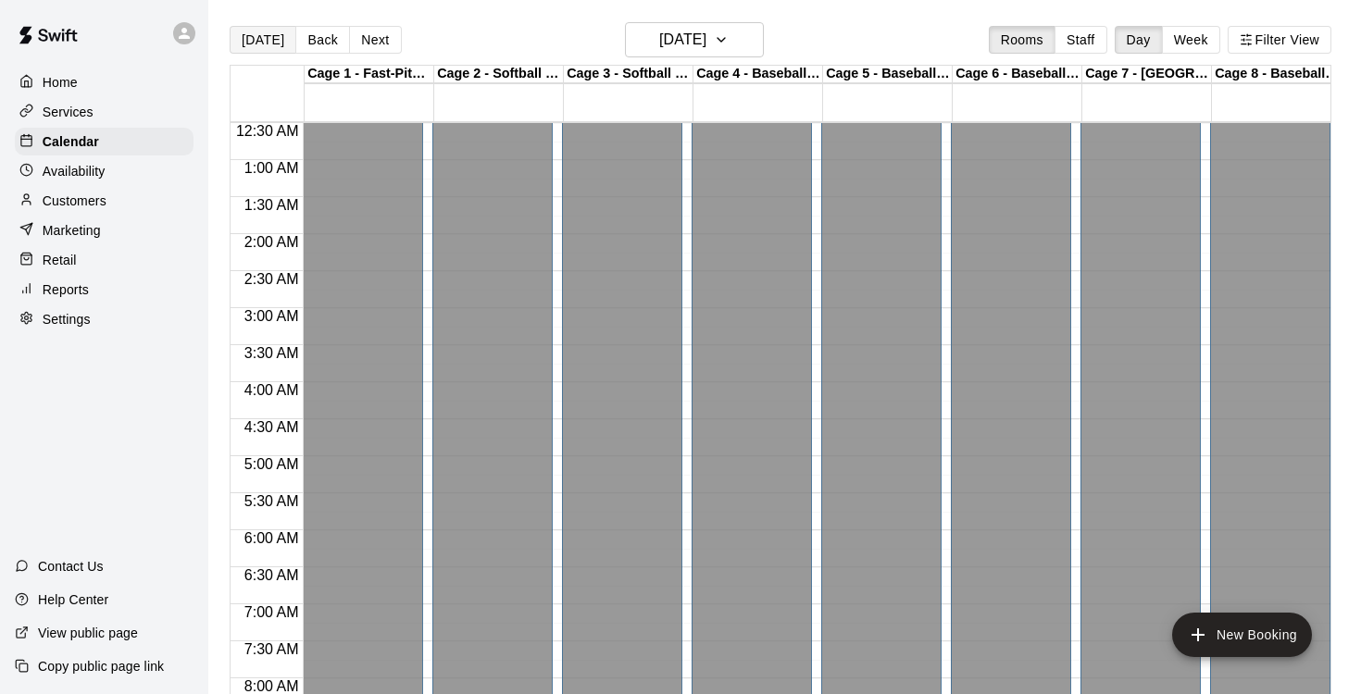
click at [261, 51] on button "[DATE]" at bounding box center [263, 40] width 67 height 28
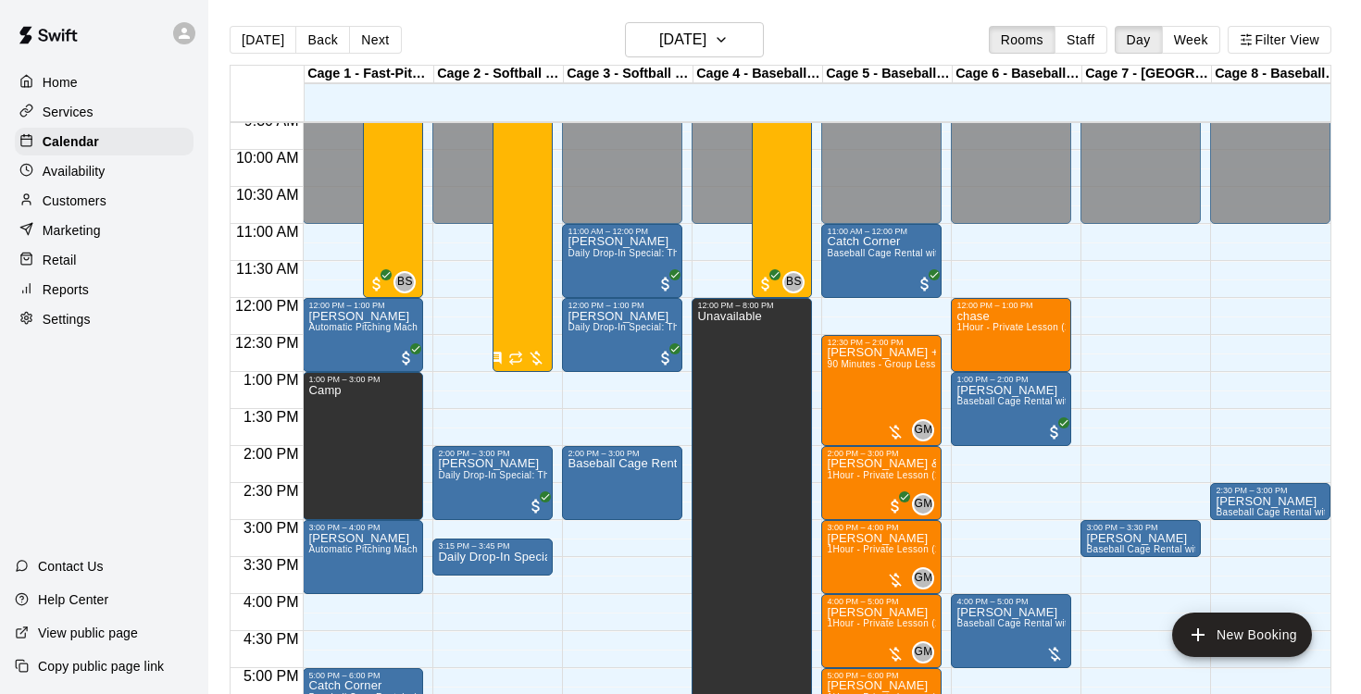
scroll to position [719, 0]
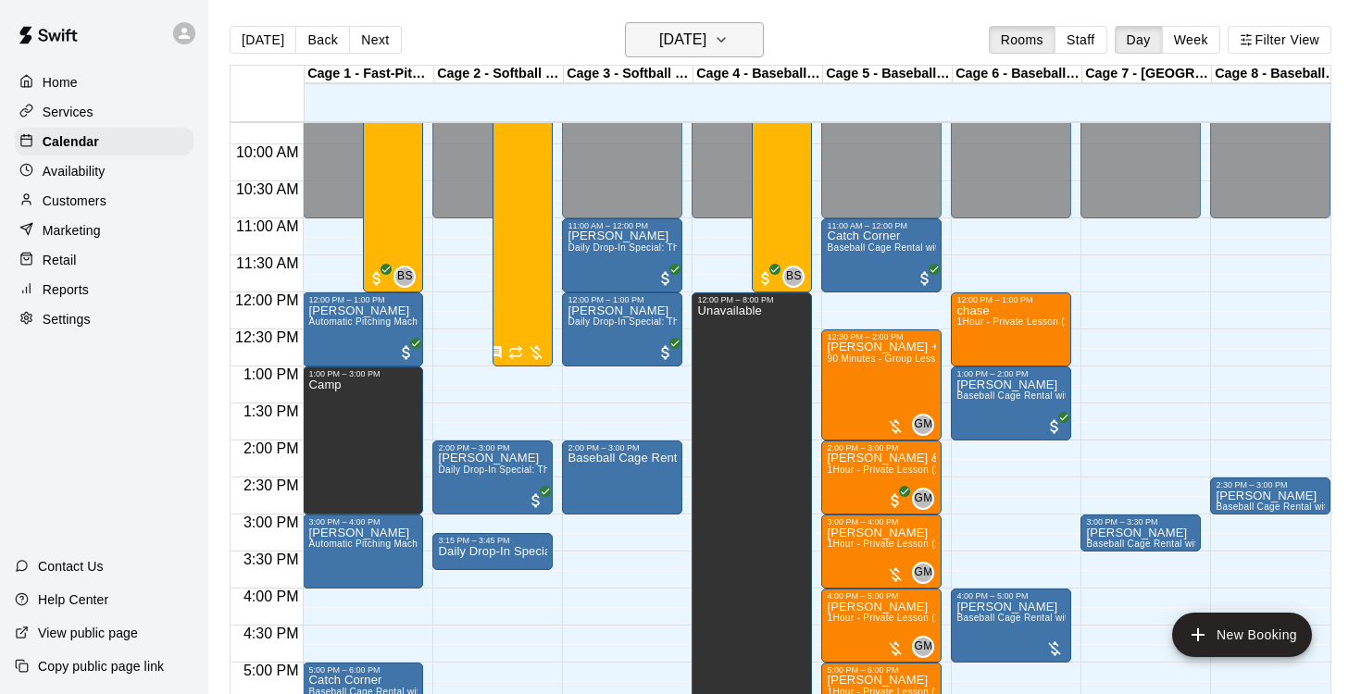
click at [728, 45] on icon "button" at bounding box center [721, 40] width 15 height 22
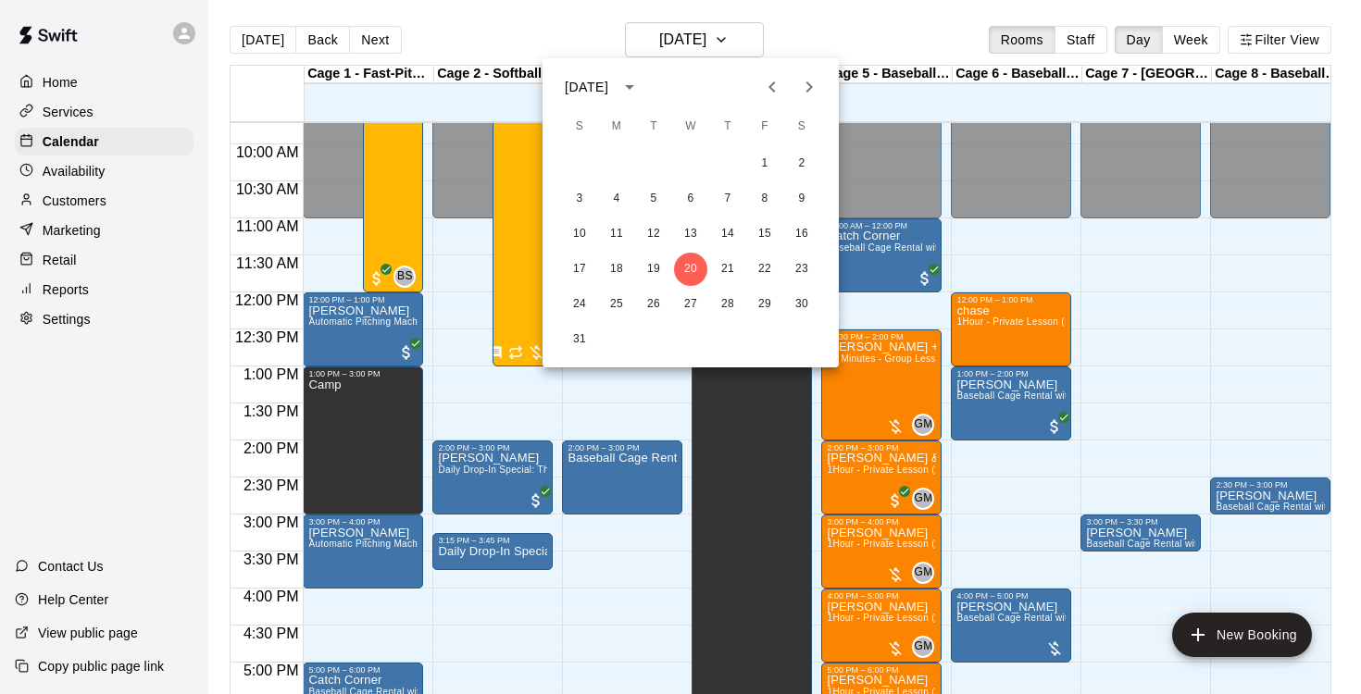
click at [814, 78] on icon "Next month" at bounding box center [809, 87] width 22 height 22
click at [814, 86] on icon "Next month" at bounding box center [809, 87] width 22 height 22
